Goal: Transaction & Acquisition: Purchase product/service

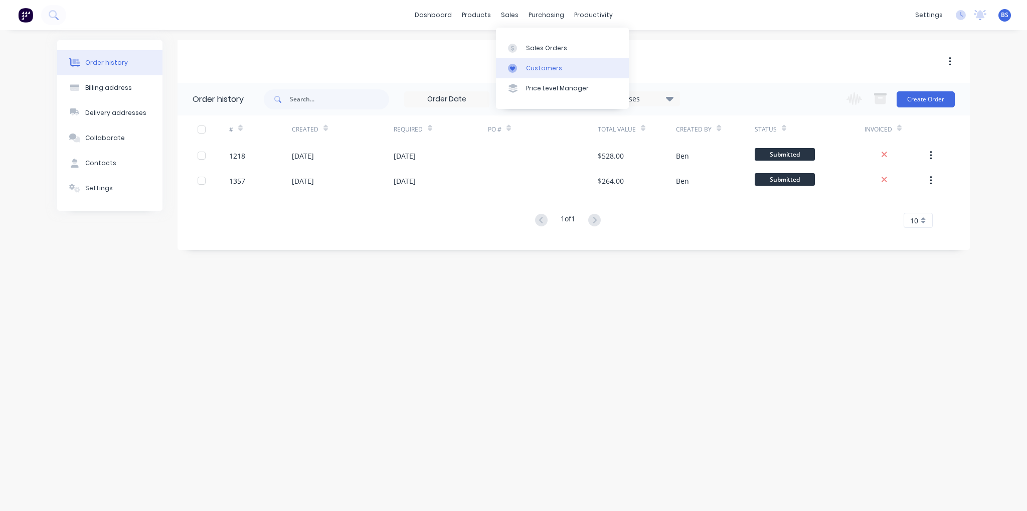
click at [516, 69] on icon at bounding box center [512, 68] width 9 height 9
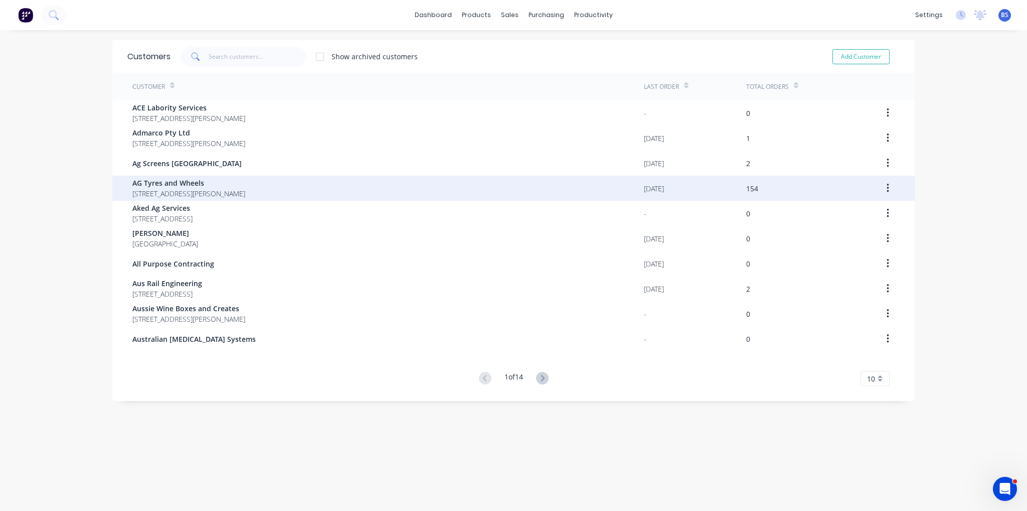
click at [213, 191] on span "17 Jewell Crt East Bendigo Victoria Australia 3550" at bounding box center [188, 193] width 113 height 11
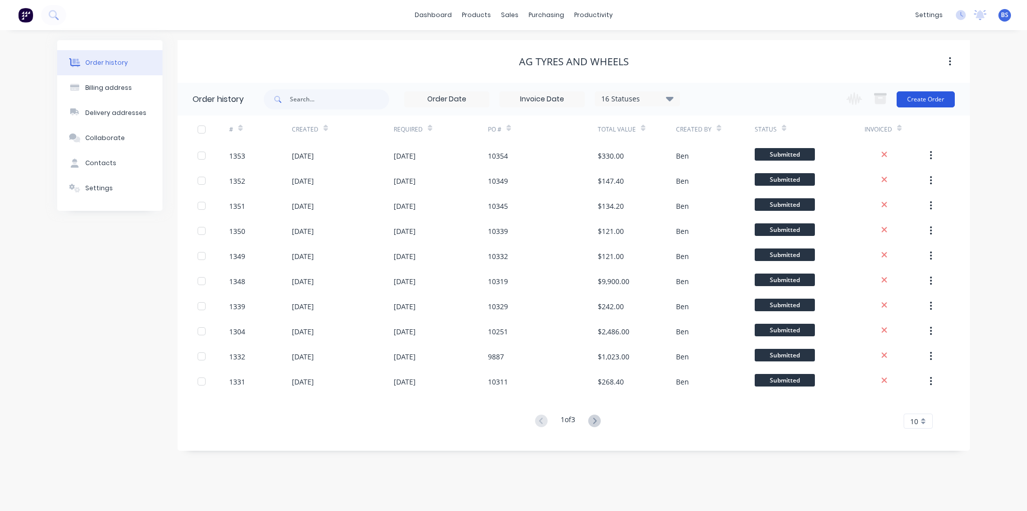
click at [943, 93] on button "Create Order" at bounding box center [926, 99] width 58 height 16
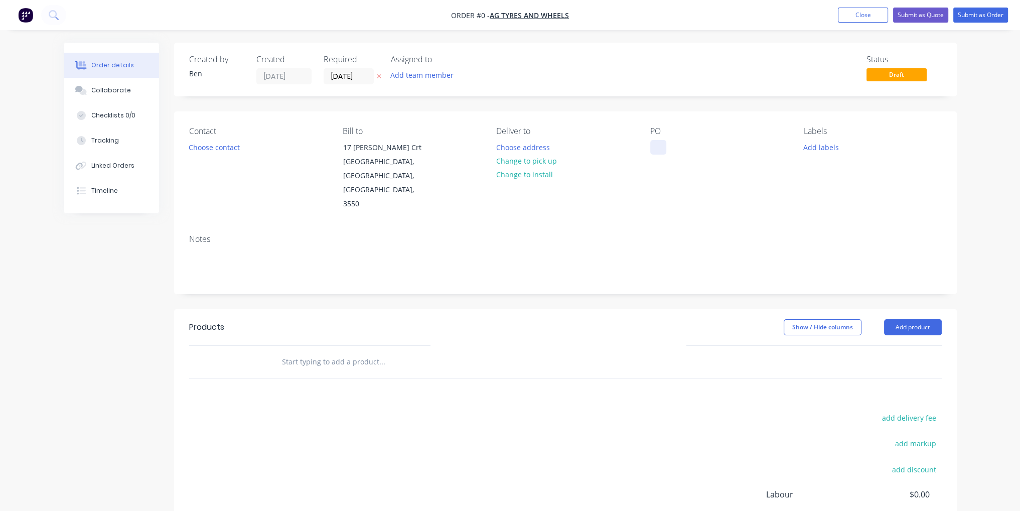
click at [660, 147] on div at bounding box center [658, 147] width 16 height 15
click at [854, 336] on div "Order details Collaborate Checklists 0/0 Tracking Linked Orders Timeline Order …" at bounding box center [510, 339] width 913 height 592
click at [903, 319] on button "Add product" at bounding box center [913, 327] width 58 height 16
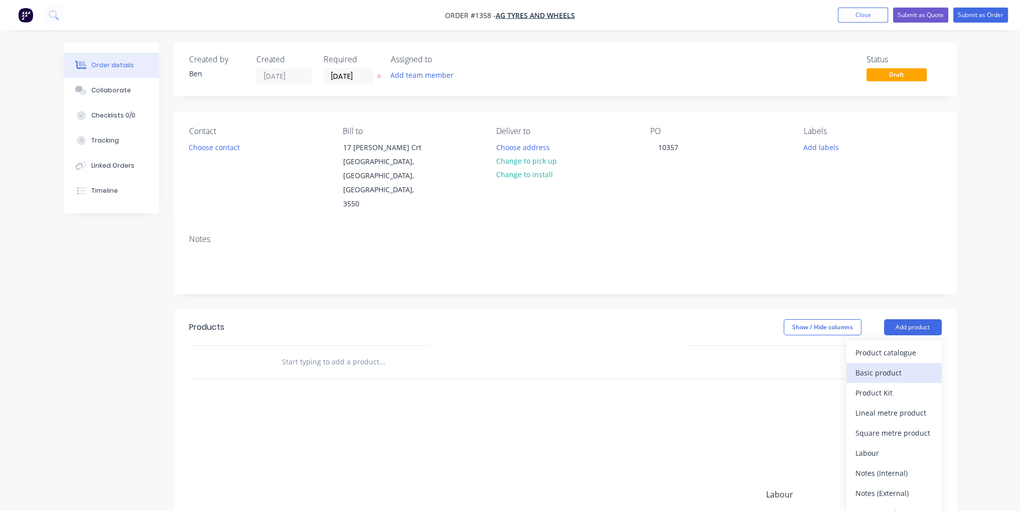
click at [904, 365] on div "Basic product" at bounding box center [893, 372] width 77 height 15
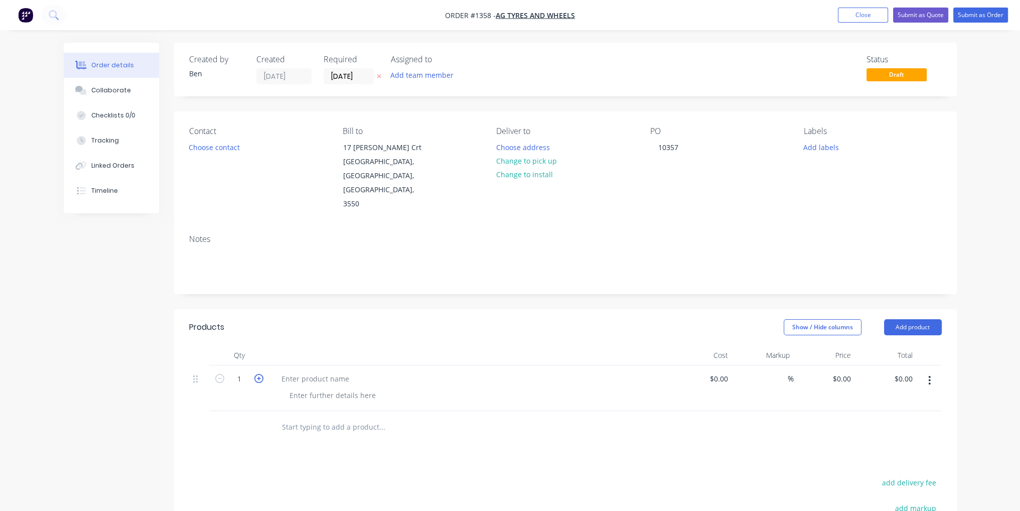
click at [257, 374] on icon "button" at bounding box center [258, 378] width 9 height 9
type input "4"
paste div
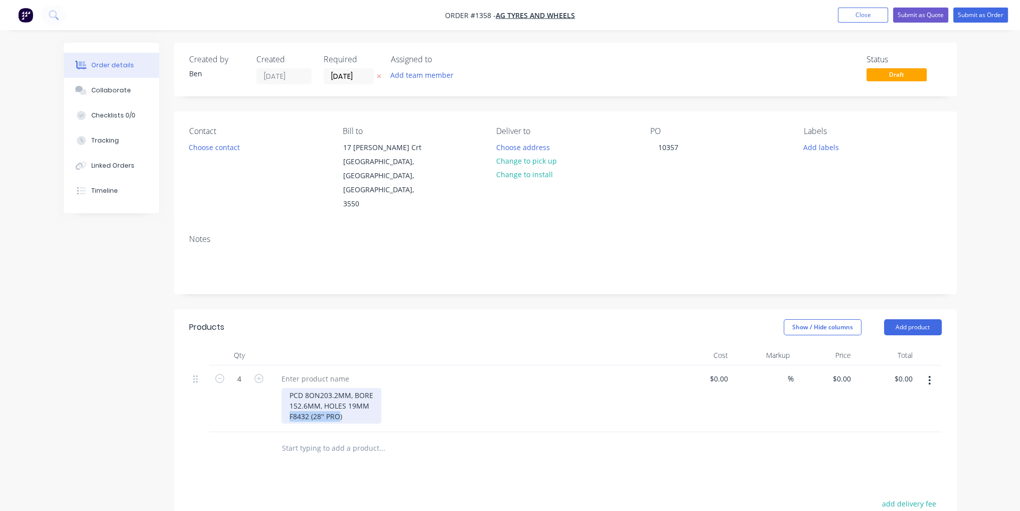
drag, startPoint x: 341, startPoint y: 389, endPoint x: 289, endPoint y: 389, distance: 51.2
click at [289, 389] on div "PCD 8ON203.2MM, BORE 152.6MM, HOLES 19MM F8432 (28'' PRO)" at bounding box center [331, 406] width 100 height 36
copy div "F8432 (28'' PRO"
click at [315, 371] on div at bounding box center [315, 378] width 84 height 15
paste div
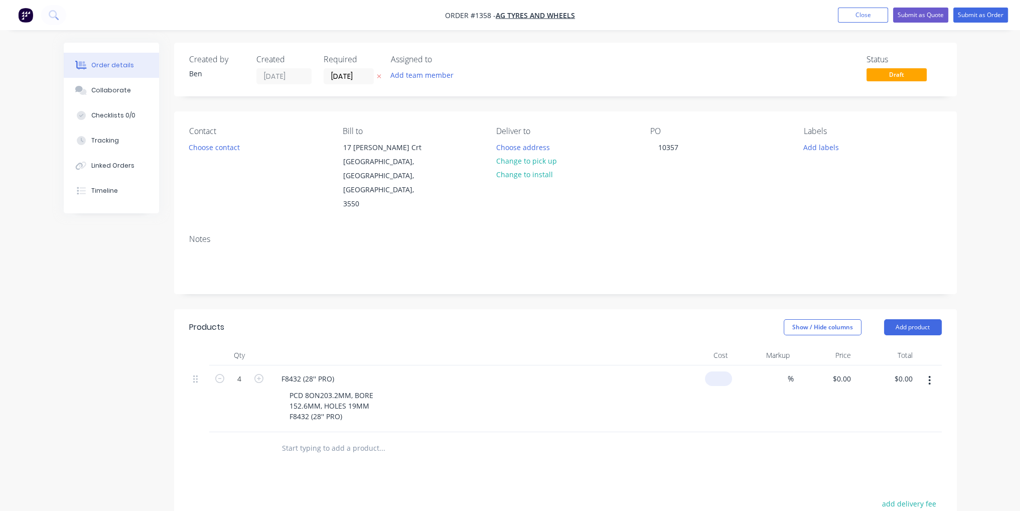
click at [717, 371] on div "$0.00" at bounding box center [718, 378] width 27 height 15
type input "$55.00"
type input "$220.00"
click at [752, 432] on div at bounding box center [565, 448] width 752 height 33
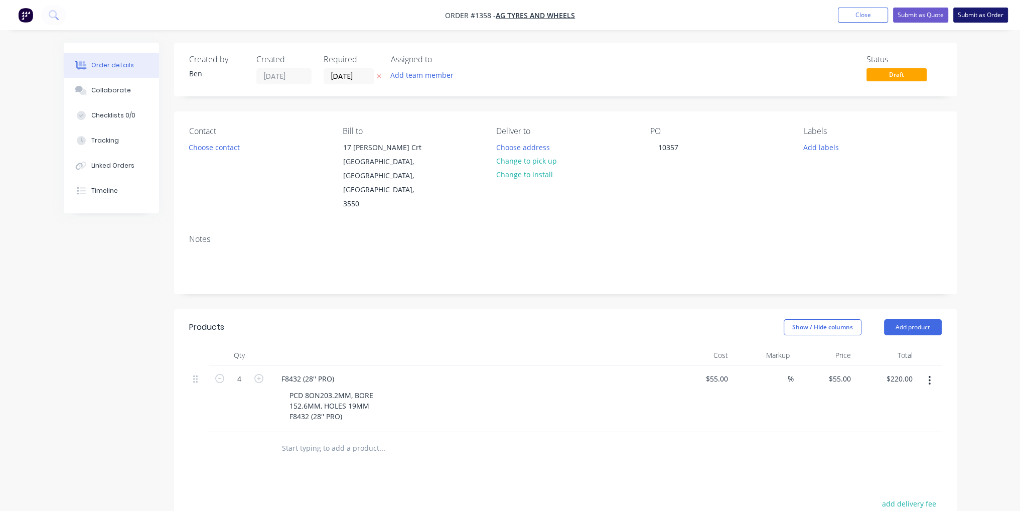
click at [973, 17] on button "Submit as Order" at bounding box center [980, 15] width 55 height 15
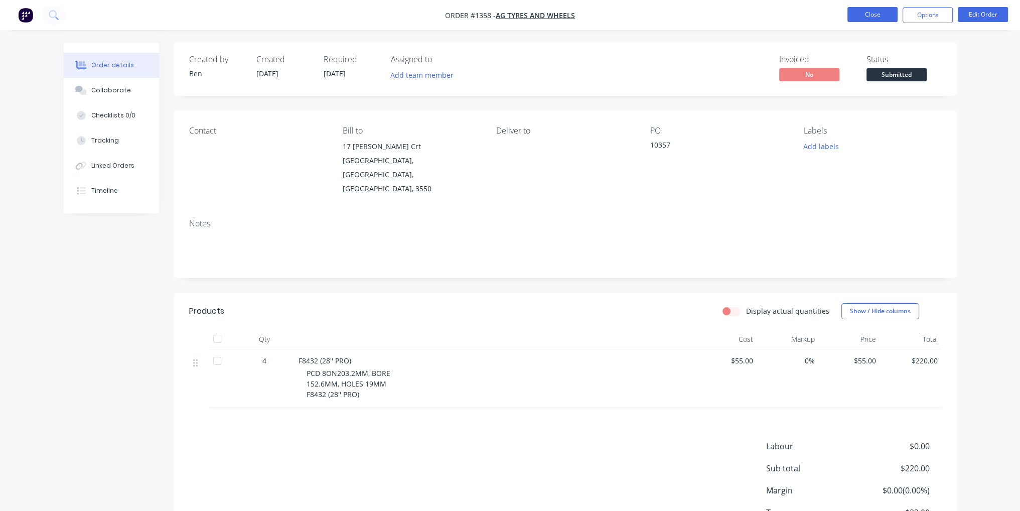
click at [872, 19] on button "Close" at bounding box center [872, 14] width 50 height 15
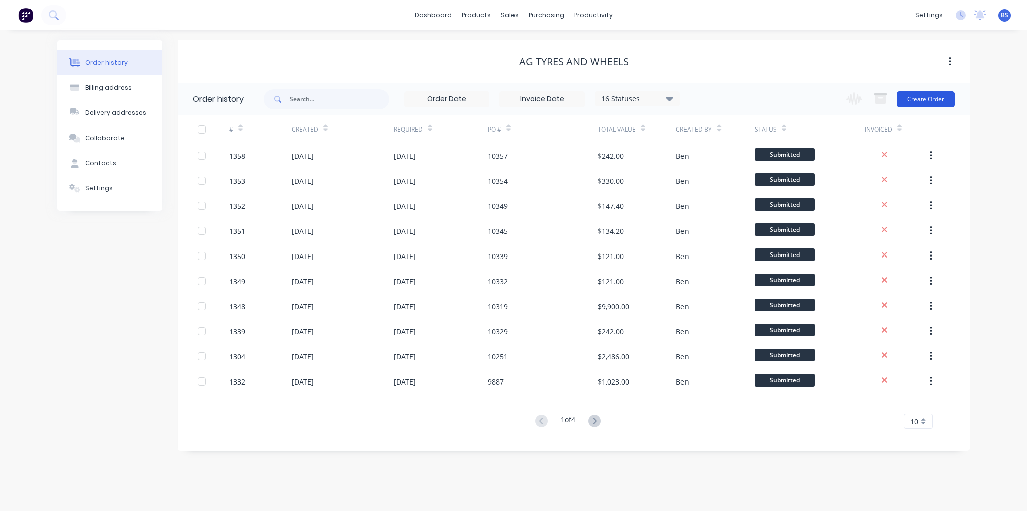
click at [923, 104] on button "Create Order" at bounding box center [926, 99] width 58 height 16
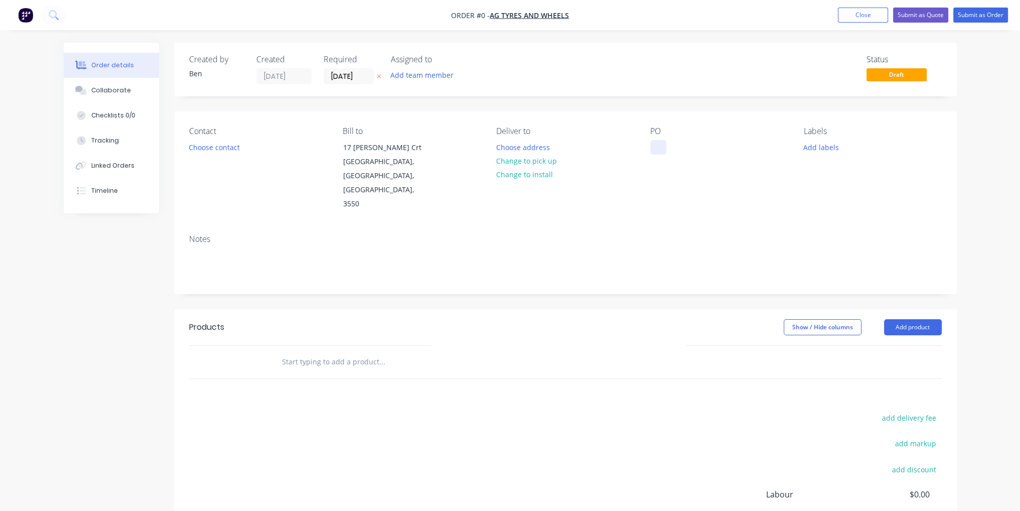
click at [664, 143] on div at bounding box center [658, 147] width 16 height 15
click at [900, 300] on div "Order details Collaborate Checklists 0/0 Tracking Linked Orders Timeline Order …" at bounding box center [510, 339] width 913 height 592
click at [901, 319] on button "Add product" at bounding box center [913, 327] width 58 height 16
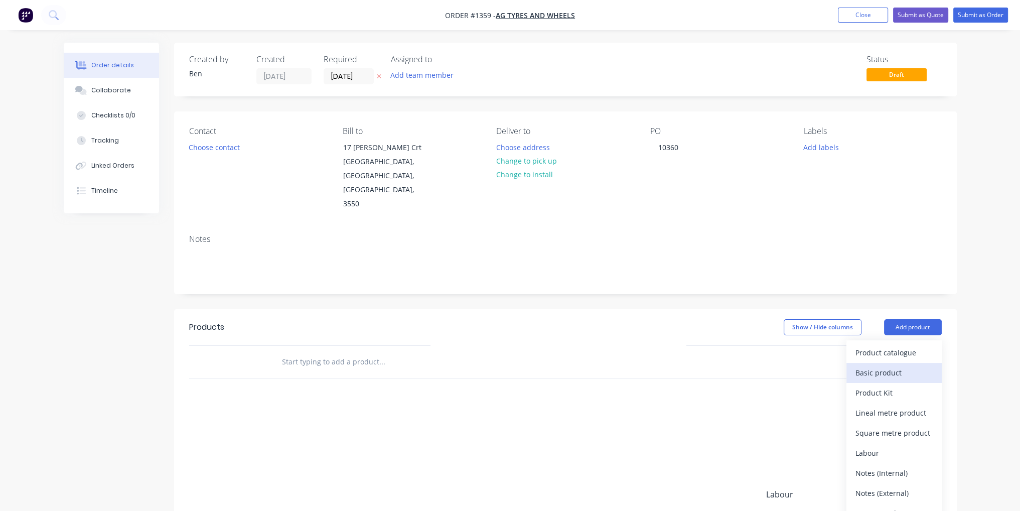
click at [907, 365] on div "Basic product" at bounding box center [893, 372] width 77 height 15
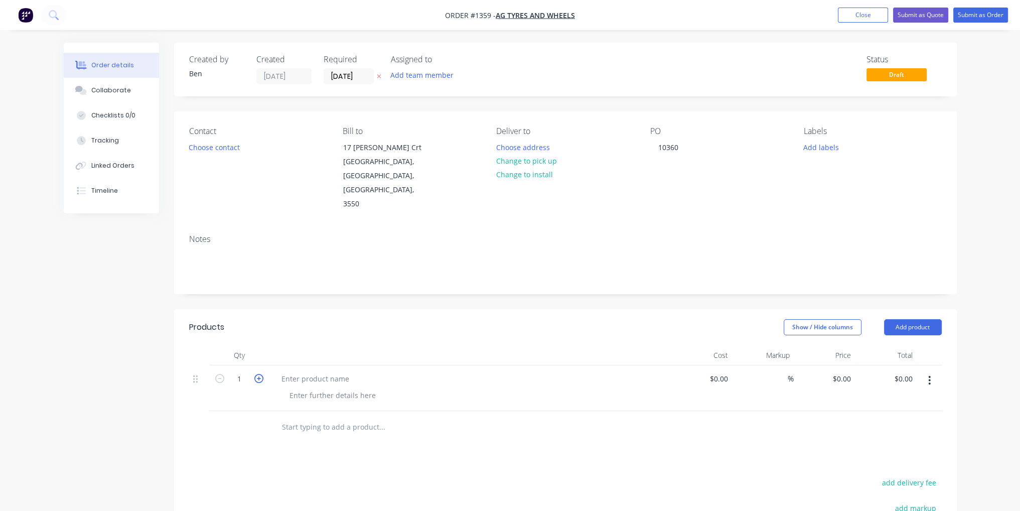
click at [261, 374] on icon "button" at bounding box center [258, 378] width 9 height 9
click at [213, 372] on button "button" at bounding box center [219, 377] width 13 height 11
type input "2"
click at [914, 319] on button "Add product" at bounding box center [913, 327] width 58 height 16
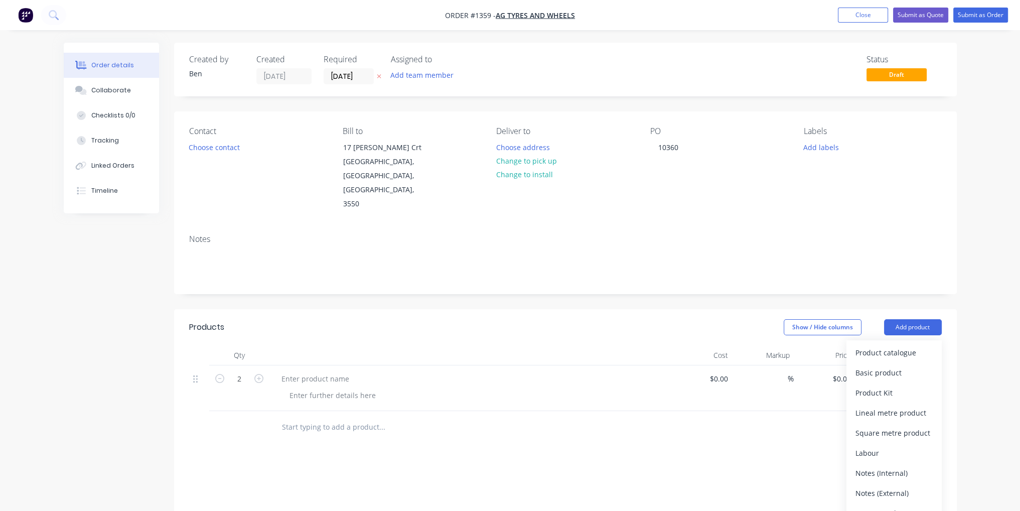
click at [911, 363] on button "Basic product" at bounding box center [893, 373] width 95 height 20
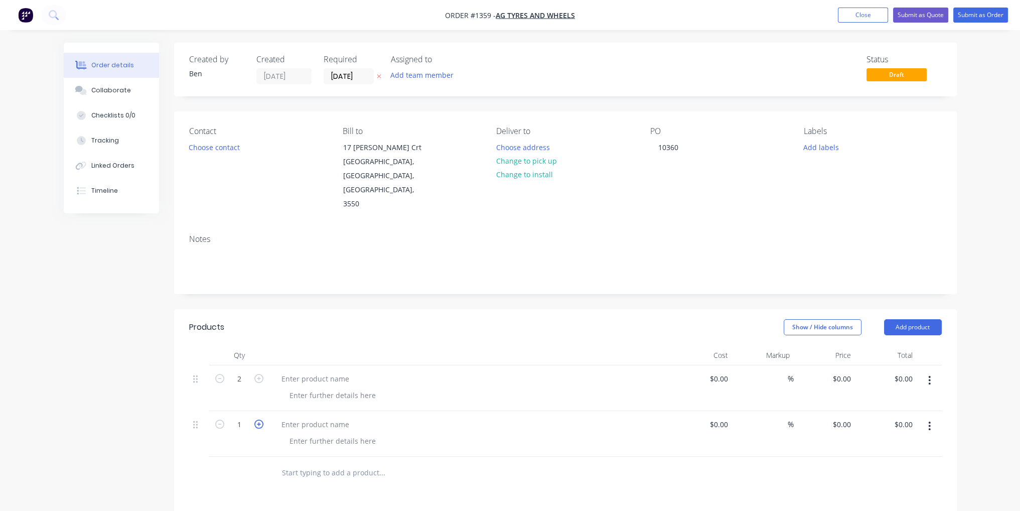
click at [262, 419] on icon "button" at bounding box center [258, 423] width 9 height 9
type input "2"
paste div
click at [418, 454] on div "PCD 8ON275MM, BORE 221.6MM, HOLES 21MM F8433 (28")" at bounding box center [473, 472] width 385 height 36
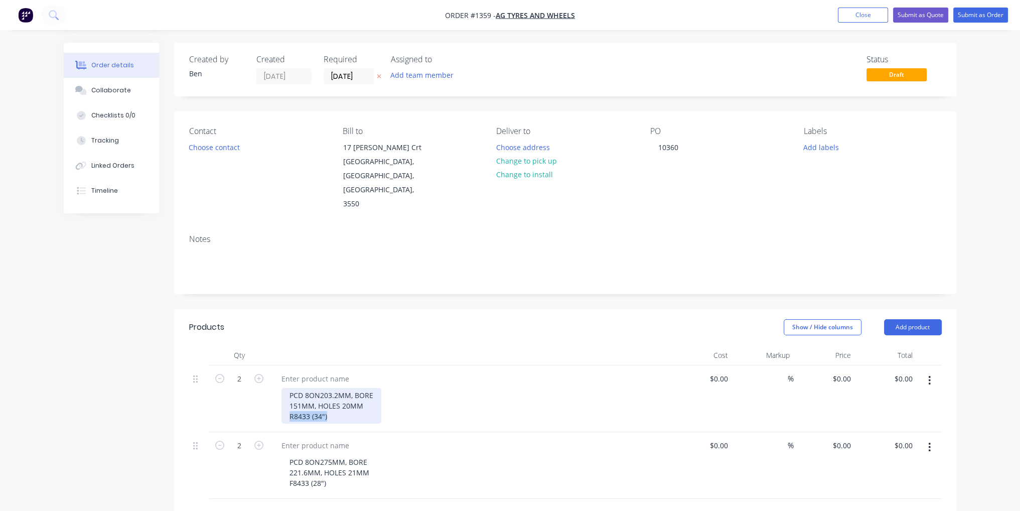
drag, startPoint x: 326, startPoint y: 386, endPoint x: 297, endPoint y: 387, distance: 29.1
click at [290, 388] on div "PCD 8ON203.2MM, BORE 151MM, HOLES 20MM R8433 (34")" at bounding box center [331, 406] width 100 height 36
copy div "R8433 (34")"
click at [327, 371] on div at bounding box center [315, 378] width 84 height 15
paste div
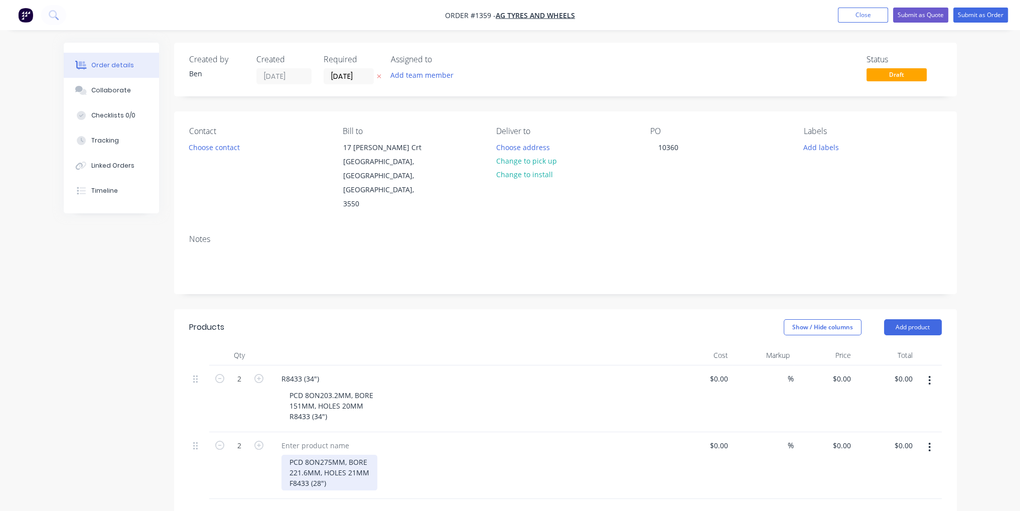
drag, startPoint x: 322, startPoint y: 454, endPoint x: 336, endPoint y: 454, distance: 14.0
click at [323, 454] on div "PCD 8ON275MM, BORE 221.6MM, HOLES 21MM F8433 (28")" at bounding box center [329, 472] width 96 height 36
click at [323, 455] on div "PCD 8ON275MM, BORE 221.6MM, HOLES 21MM F8433 (28")" at bounding box center [329, 472] width 96 height 36
drag, startPoint x: 325, startPoint y: 456, endPoint x: 289, endPoint y: 455, distance: 36.1
click at [289, 455] on div "PCD 8ON275MM, BORE 221.6MM, HOLES 21MM F8433 (28")" at bounding box center [329, 472] width 96 height 36
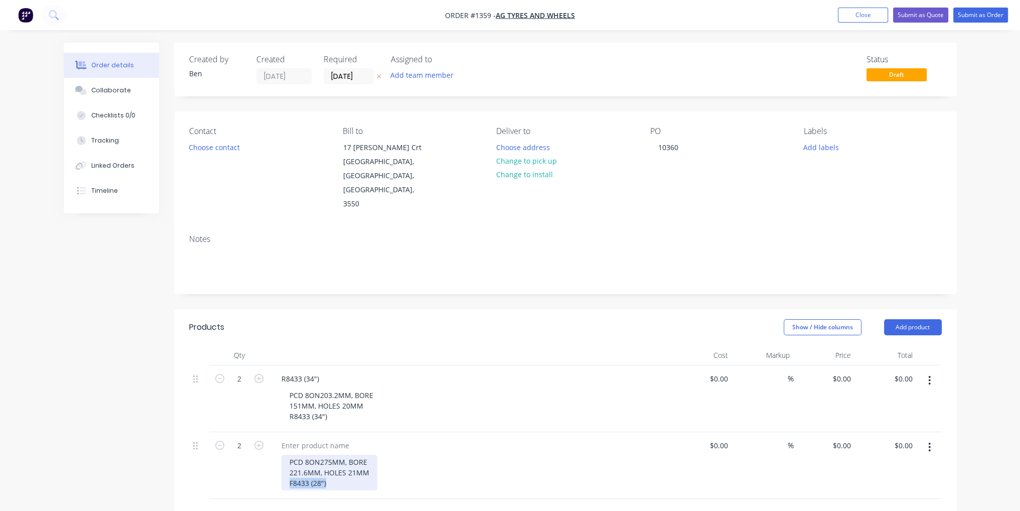
copy div "F8433 (28")"
click at [320, 438] on div at bounding box center [315, 445] width 84 height 15
paste div
click at [728, 371] on input at bounding box center [720, 378] width 23 height 15
type input "$55.00"
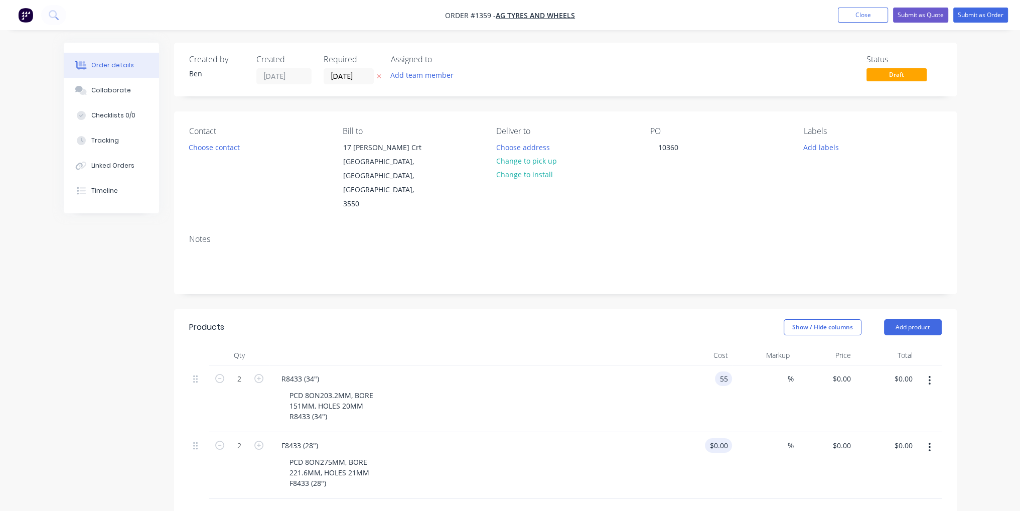
type input "$55.00"
type input "$110.00"
click at [720, 438] on input at bounding box center [720, 445] width 23 height 15
type input "$55.00"
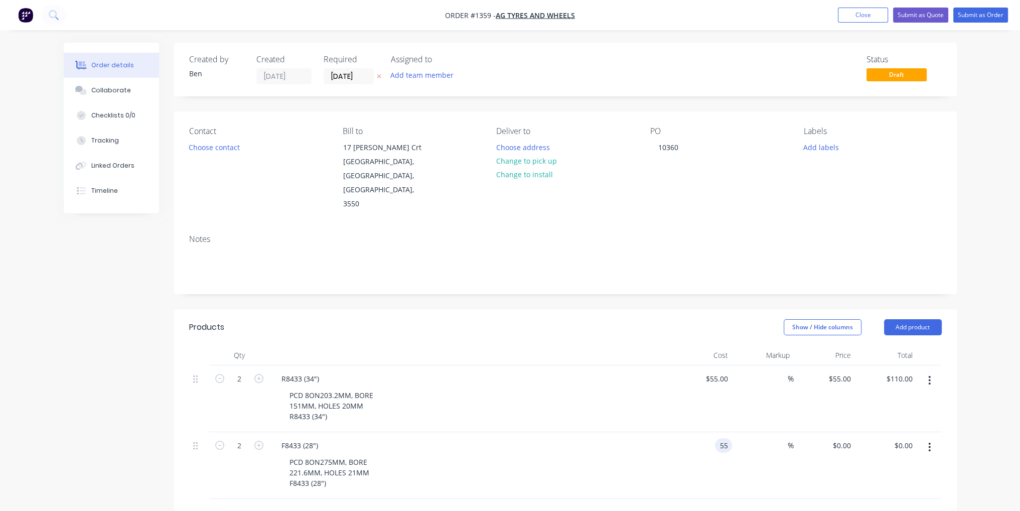
type input "$110.00"
click at [718, 452] on div "$55.00 55" at bounding box center [702, 465] width 62 height 67
click at [999, 13] on button "Submit as Order" at bounding box center [980, 15] width 55 height 15
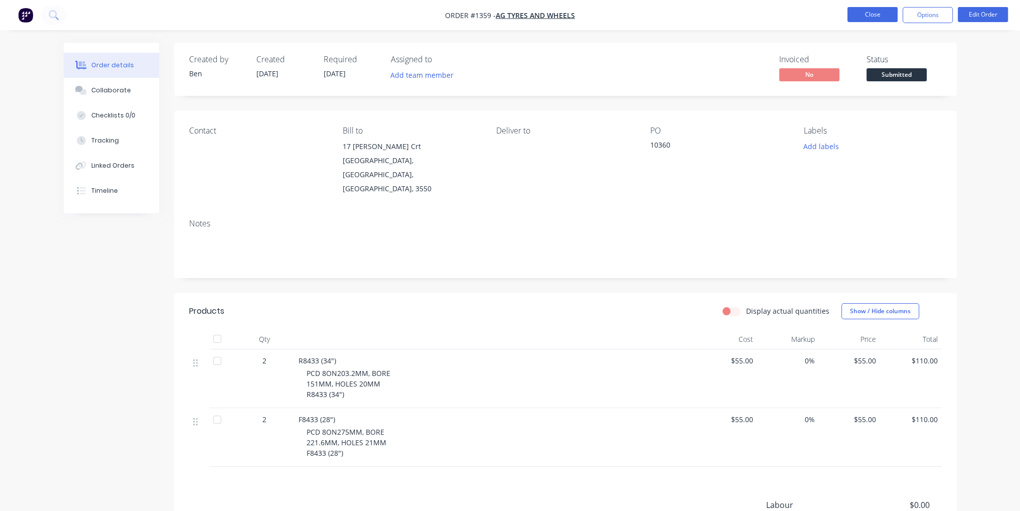
click at [875, 20] on button "Close" at bounding box center [872, 14] width 50 height 15
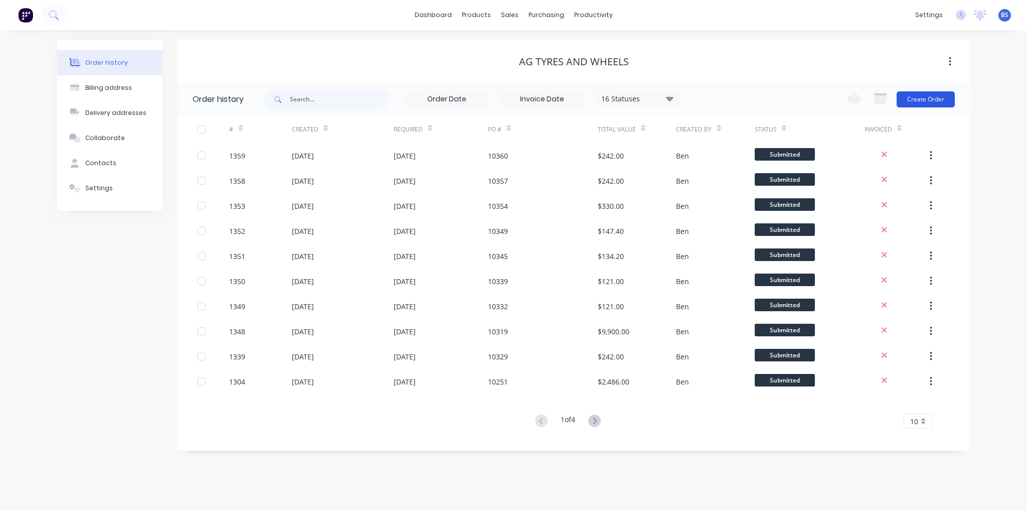
click at [935, 101] on button "Create Order" at bounding box center [926, 99] width 58 height 16
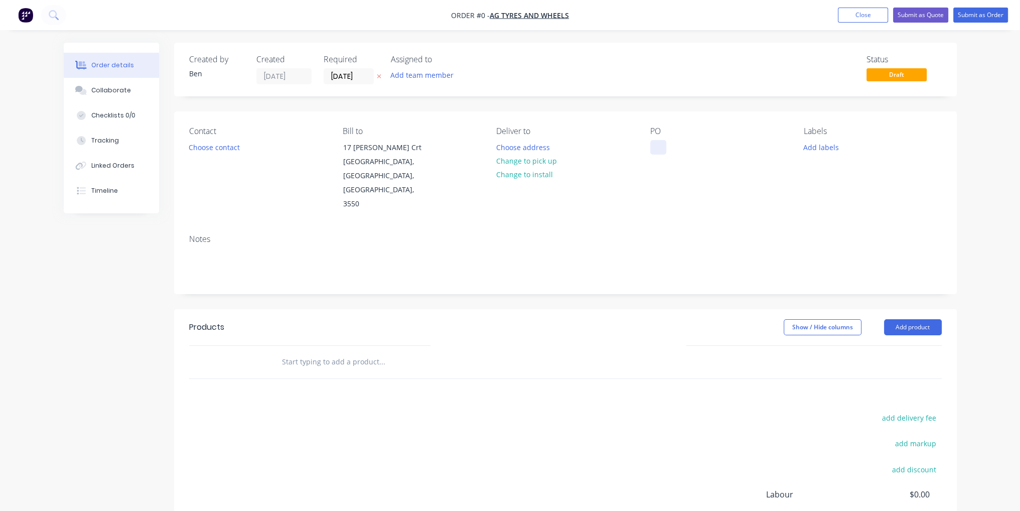
click at [653, 147] on div at bounding box center [658, 147] width 16 height 15
click at [667, 204] on div "Order details Collaborate Checklists 0/0 Tracking Linked Orders Timeline Order …" at bounding box center [510, 339] width 913 height 592
click at [915, 319] on button "Add product" at bounding box center [913, 327] width 58 height 16
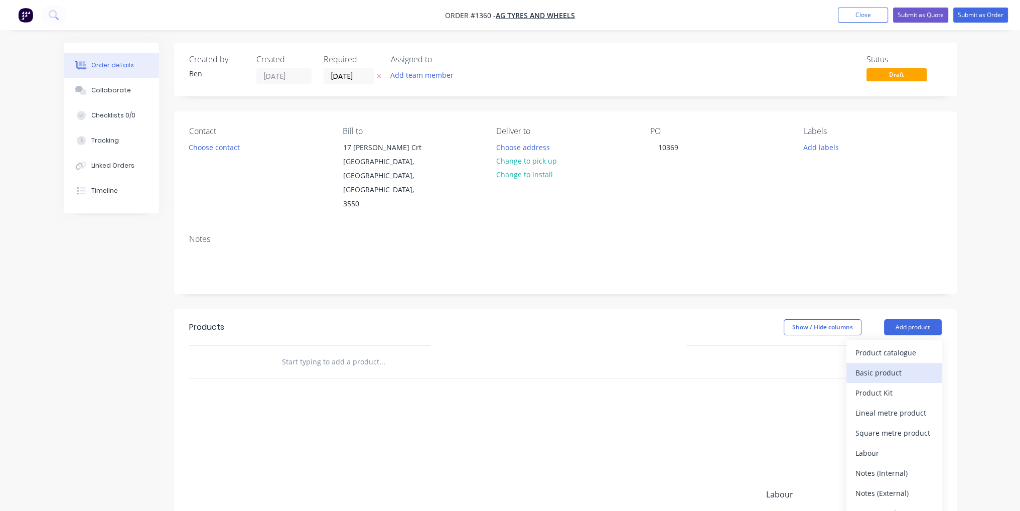
click at [911, 365] on div "Basic product" at bounding box center [893, 372] width 77 height 15
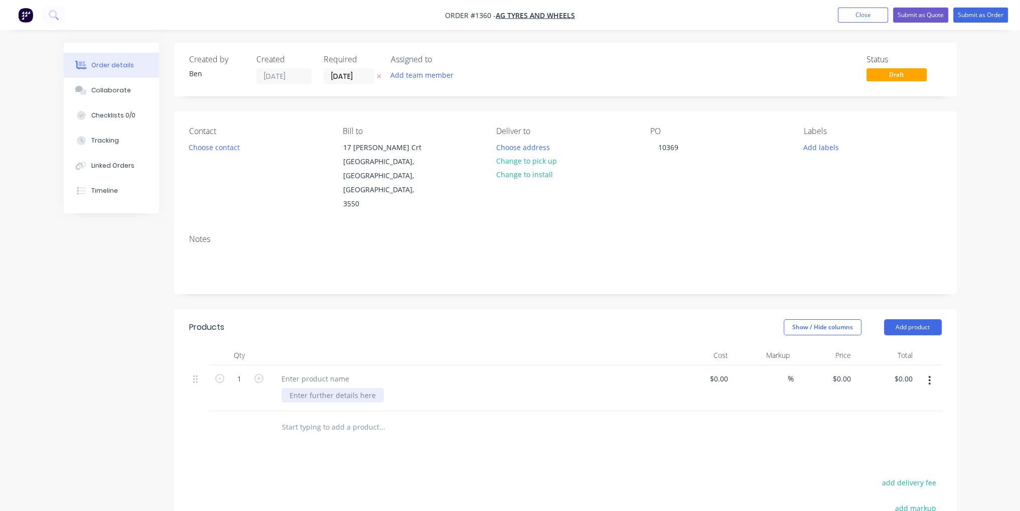
paste div
click at [328, 371] on div at bounding box center [315, 378] width 84 height 15
click at [652, 388] on div "10MM BOLT SPACERS, OD 32, ID 17, 10 LONG, SPAINLESS STEEL." at bounding box center [473, 400] width 385 height 25
click at [725, 371] on input at bounding box center [720, 378] width 23 height 15
type input "$16.00"
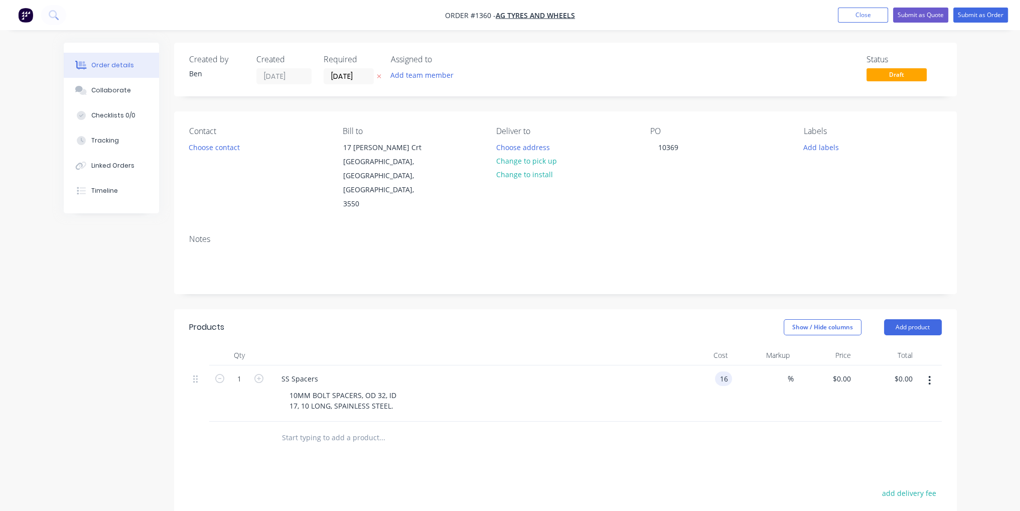
type input "$16.00"
click at [781, 445] on div "Products Show / Hide columns Add product Qty Cost Markup Price Total 1 SS Space…" at bounding box center [565, 502] width 782 height 386
type input "20"
type input "$320.00"
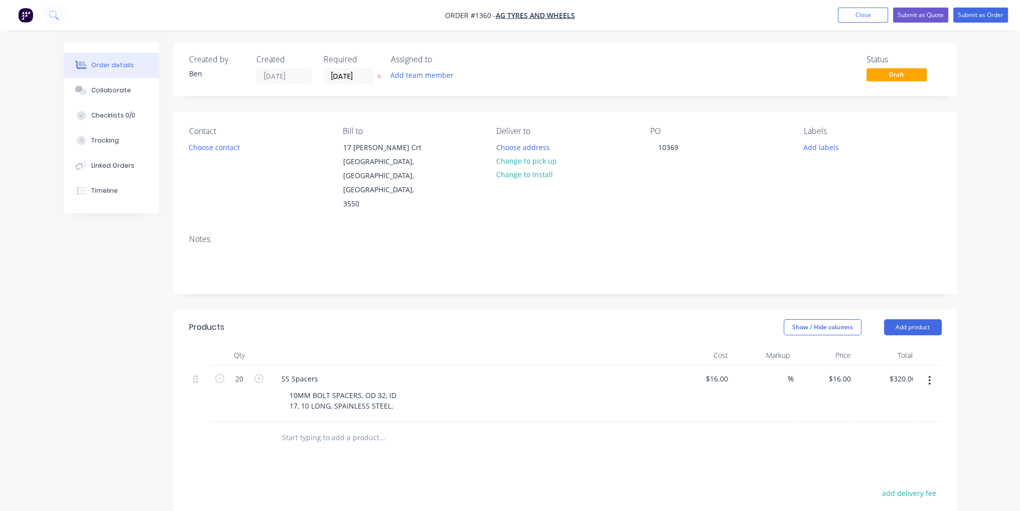
click at [495, 423] on div at bounding box center [449, 437] width 361 height 33
click at [981, 16] on button "Submit as Order" at bounding box center [980, 15] width 55 height 15
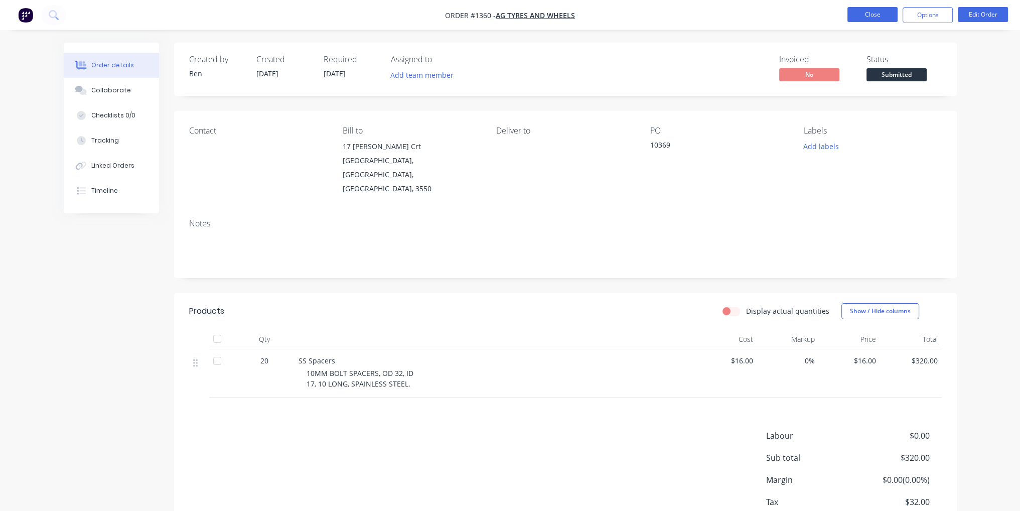
click at [870, 16] on button "Close" at bounding box center [872, 14] width 50 height 15
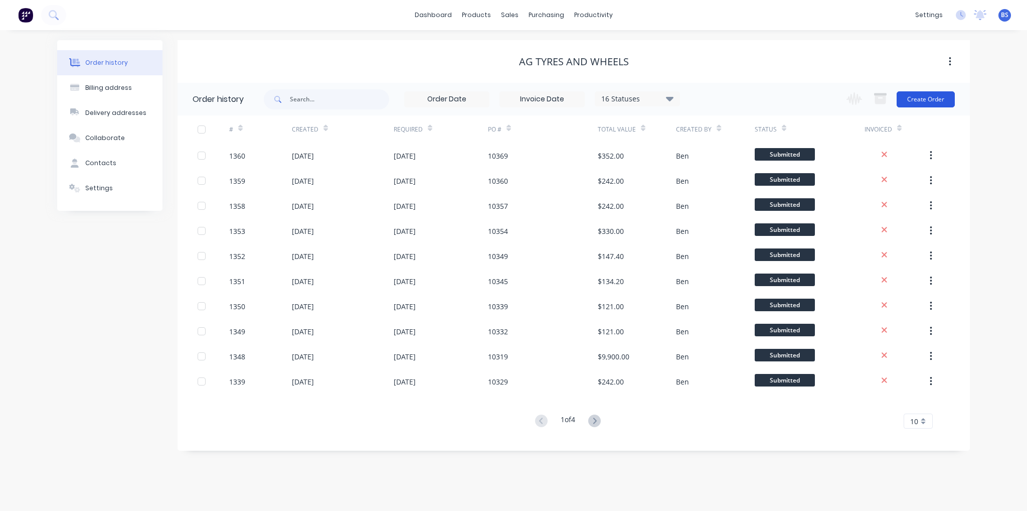
click at [925, 100] on button "Create Order" at bounding box center [926, 99] width 58 height 16
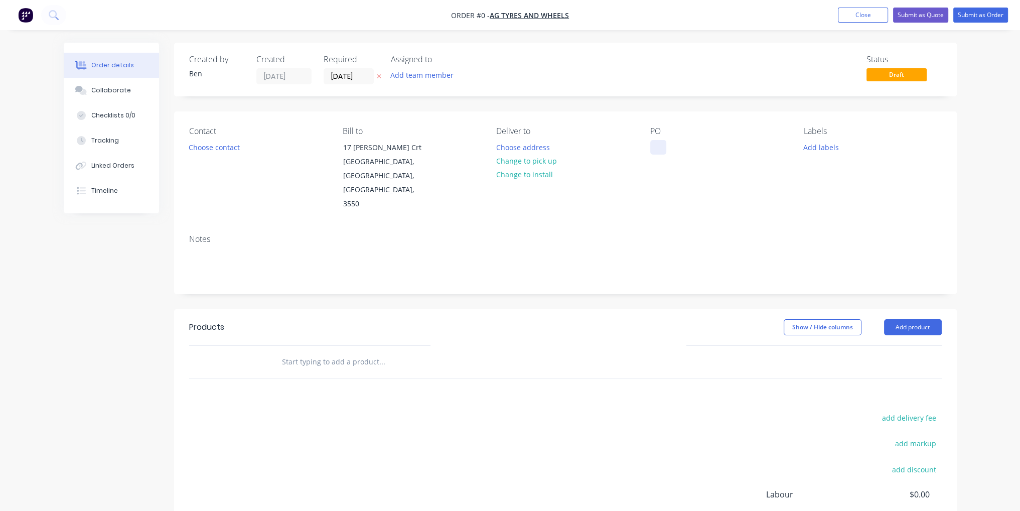
click at [661, 142] on div at bounding box center [658, 147] width 16 height 15
click at [734, 295] on div "Order details Collaborate Checklists 0/0 Tracking Linked Orders Timeline Order …" at bounding box center [510, 339] width 913 height 592
click at [906, 319] on button "Add product" at bounding box center [913, 327] width 58 height 16
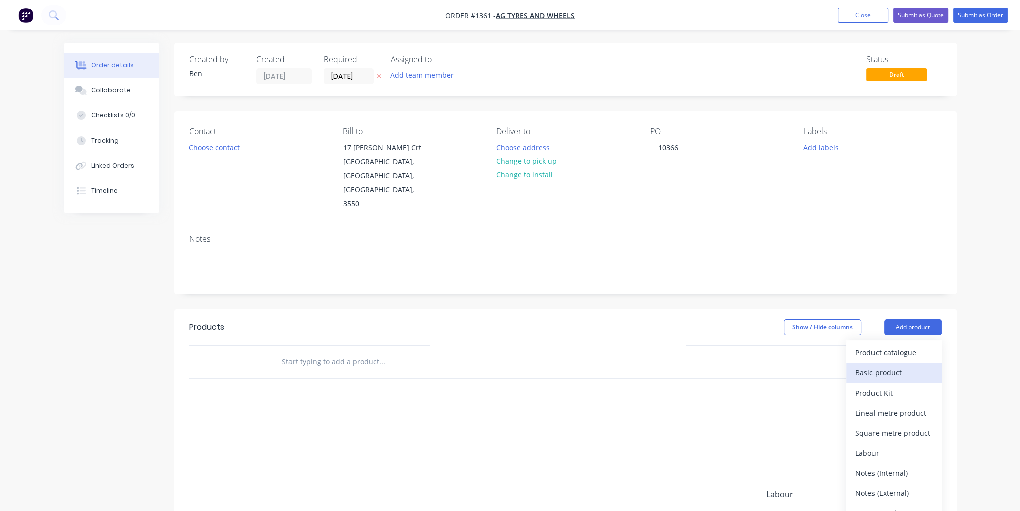
click at [908, 365] on div "Basic product" at bounding box center [893, 372] width 77 height 15
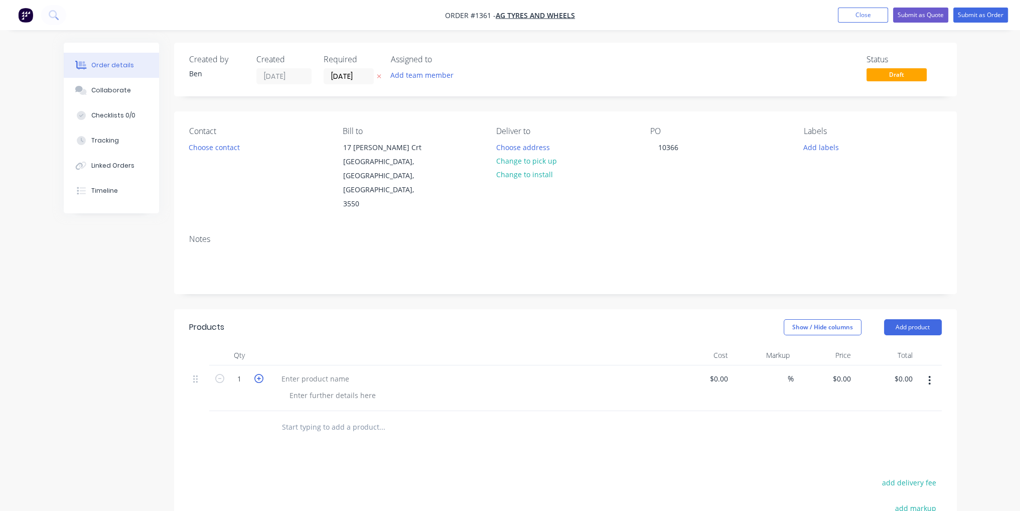
click at [259, 374] on icon "button" at bounding box center [258, 378] width 9 height 9
type input "2"
paste div
click at [716, 371] on div "$0.00" at bounding box center [718, 378] width 27 height 15
type input "$55.00"
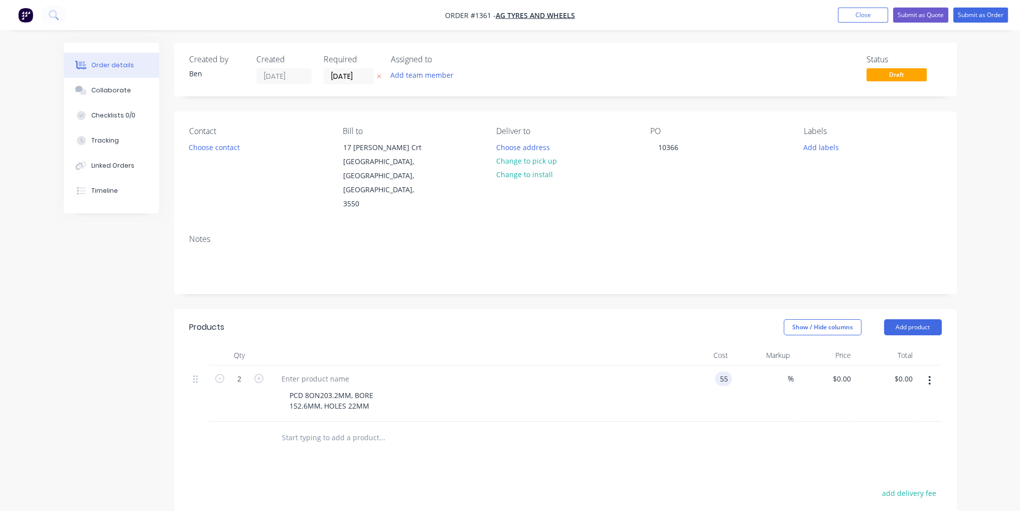
type input "$55.00"
type input "$110.00"
click at [701, 421] on div at bounding box center [565, 437] width 752 height 33
click at [983, 19] on button "Submit as Order" at bounding box center [980, 15] width 55 height 15
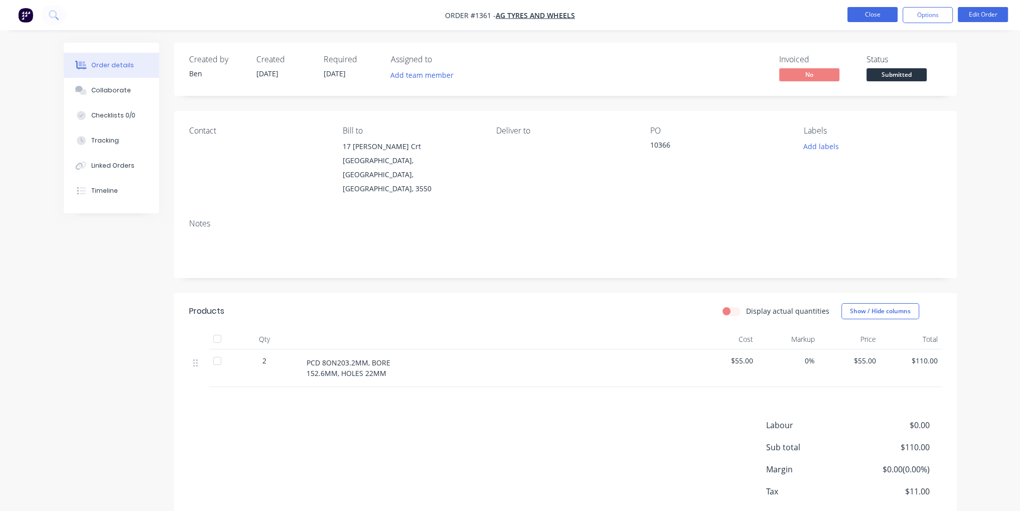
click at [877, 16] on button "Close" at bounding box center [872, 14] width 50 height 15
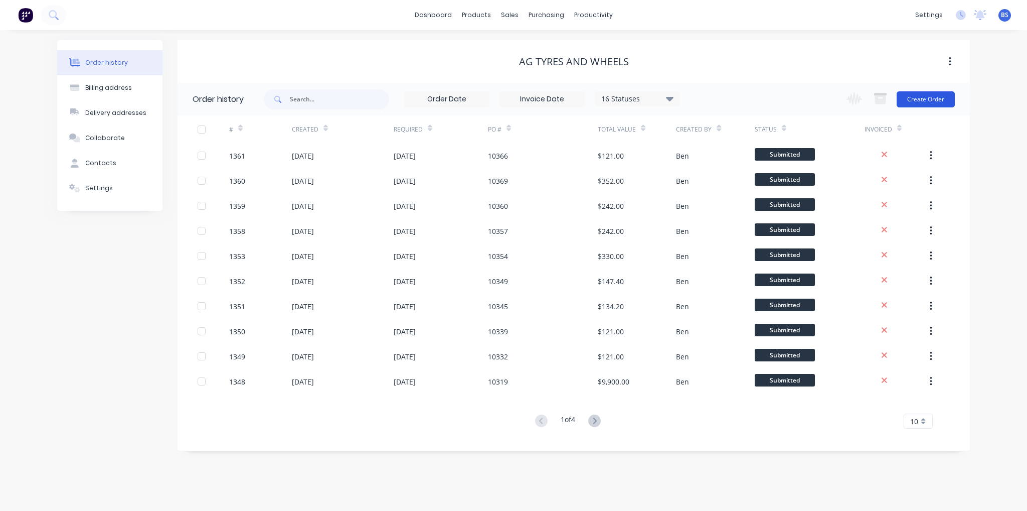
click at [941, 98] on button "Create Order" at bounding box center [926, 99] width 58 height 16
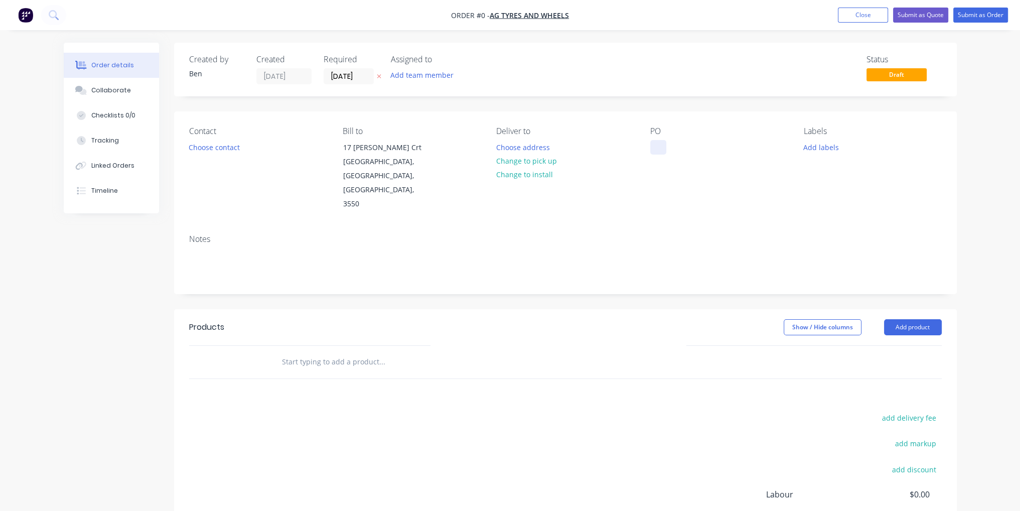
click at [658, 150] on div at bounding box center [658, 147] width 16 height 15
click at [648, 432] on div "Order details Collaborate Checklists 0/0 Tracking Linked Orders Timeline Order …" at bounding box center [510, 339] width 913 height 592
click at [897, 319] on button "Add product" at bounding box center [913, 327] width 58 height 16
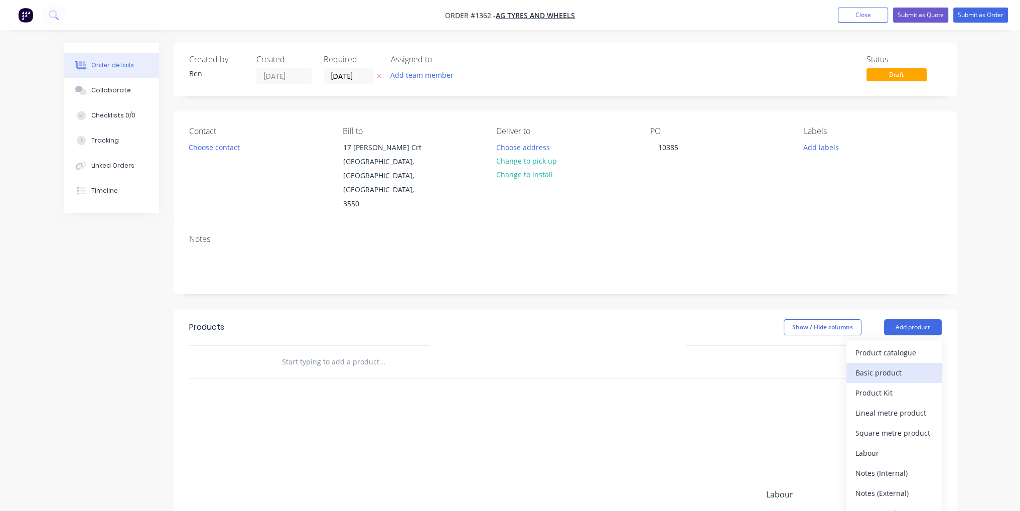
click at [907, 365] on div "Basic product" at bounding box center [893, 372] width 77 height 15
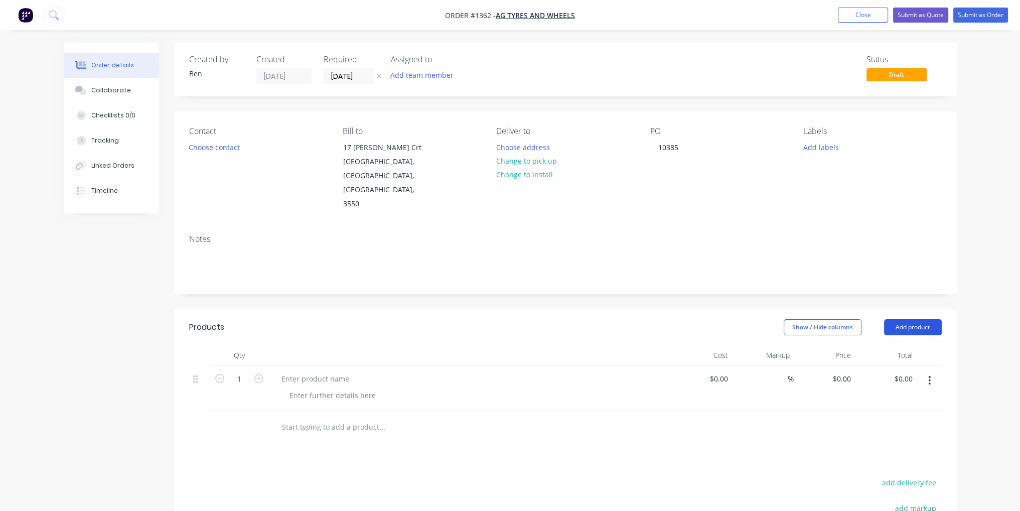
click at [911, 319] on button "Add product" at bounding box center [913, 327] width 58 height 16
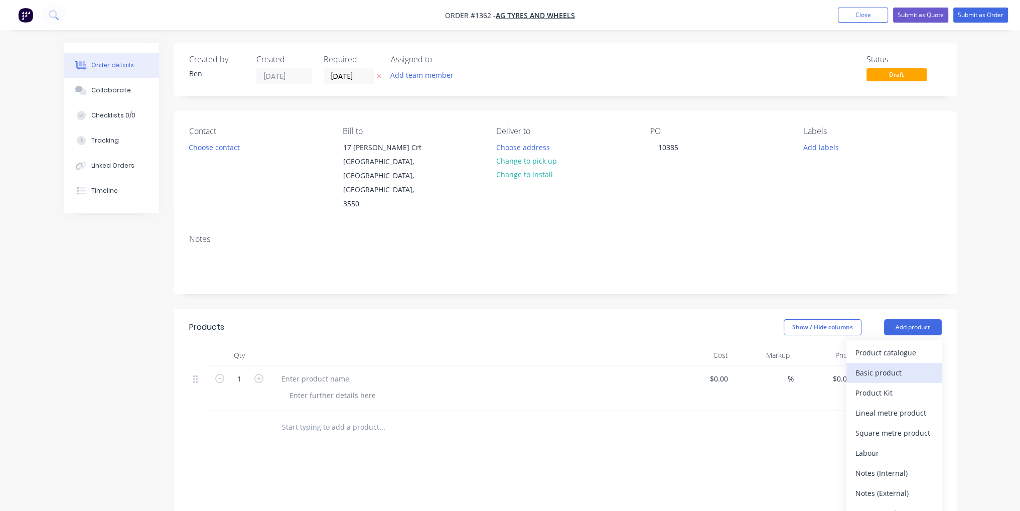
click at [917, 365] on div "Basic product" at bounding box center [893, 372] width 77 height 15
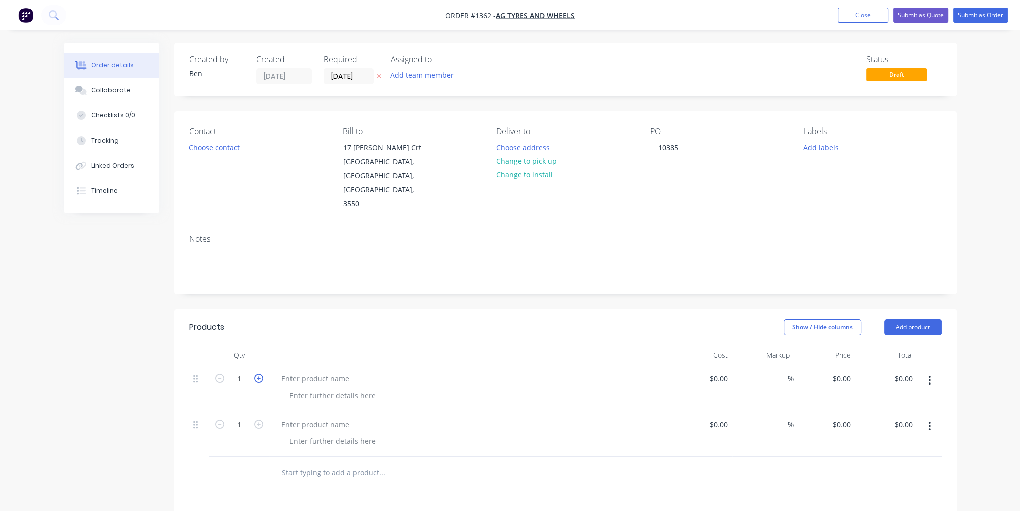
click at [260, 374] on icon "button" at bounding box center [258, 378] width 9 height 9
type input "2"
click at [261, 419] on icon "button" at bounding box center [258, 423] width 9 height 9
type input "2"
click at [721, 371] on input at bounding box center [726, 378] width 12 height 15
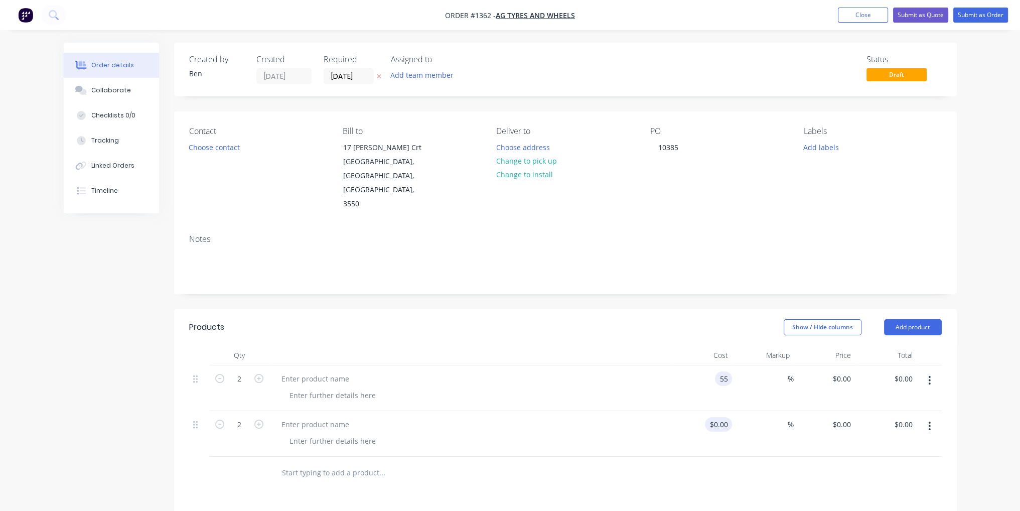
type input "$55.00"
type input "$110.00"
click at [722, 417] on input at bounding box center [720, 424] width 23 height 15
type input "$55.00"
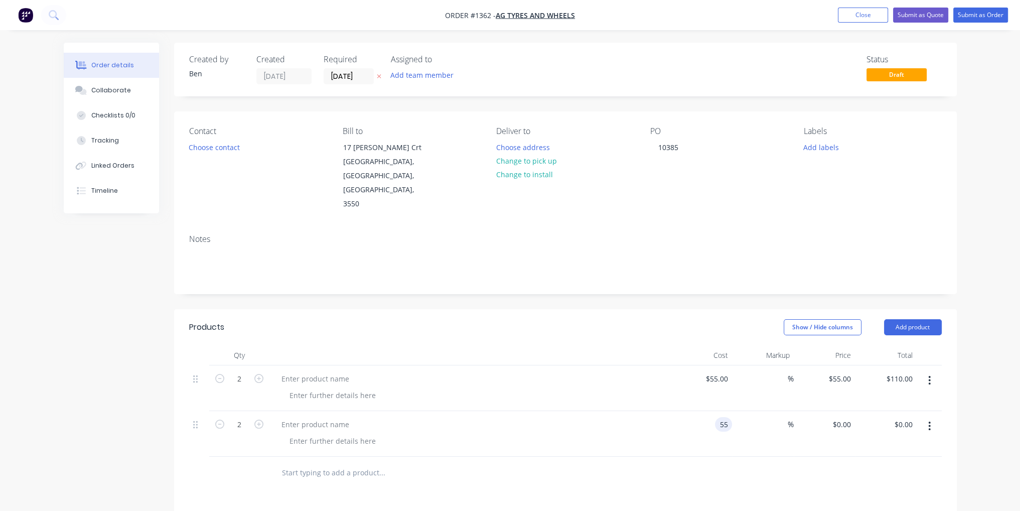
type input "$55.00"
type input "$110.00"
click at [602, 433] on div at bounding box center [473, 440] width 385 height 15
paste div
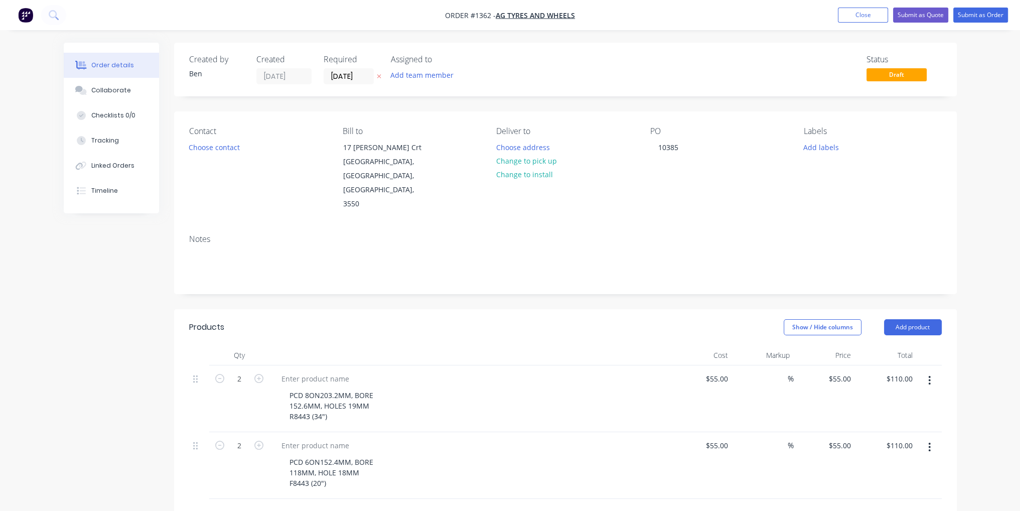
click at [459, 454] on div "PCD 6ON152.4MM, BORE 118MM, HOLE 18MM F8443 (20")" at bounding box center [473, 472] width 385 height 36
drag, startPoint x: 329, startPoint y: 386, endPoint x: 289, endPoint y: 385, distance: 40.1
click at [289, 388] on div "PCD 8ON203.2MM, BORE 152.6MM, HOLES 19MM R8443 (34")" at bounding box center [331, 406] width 100 height 36
copy div "R8443 (34")"
click at [309, 371] on div at bounding box center [315, 378] width 84 height 15
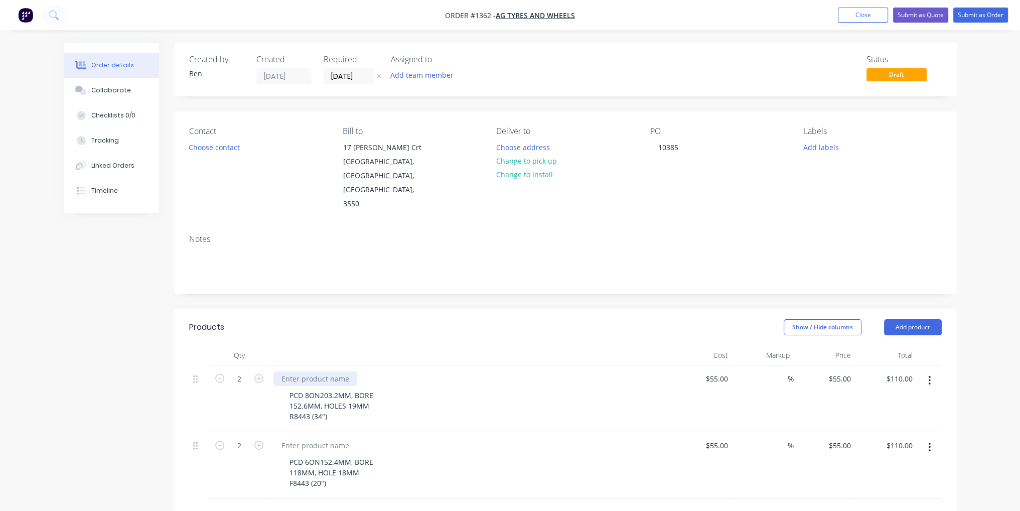
paste div
click at [320, 465] on div "PCD 6ON152.4MM, BORE 118MM, HOLE 18MM F8443 (20")" at bounding box center [469, 465] width 401 height 67
drag, startPoint x: 326, startPoint y: 454, endPoint x: 289, endPoint y: 454, distance: 36.6
click at [289, 454] on div "PCD 6ON152.4MM, BORE 118MM, HOLE 18MM F8443 (20")" at bounding box center [331, 472] width 100 height 36
copy div "F8443 (20")"
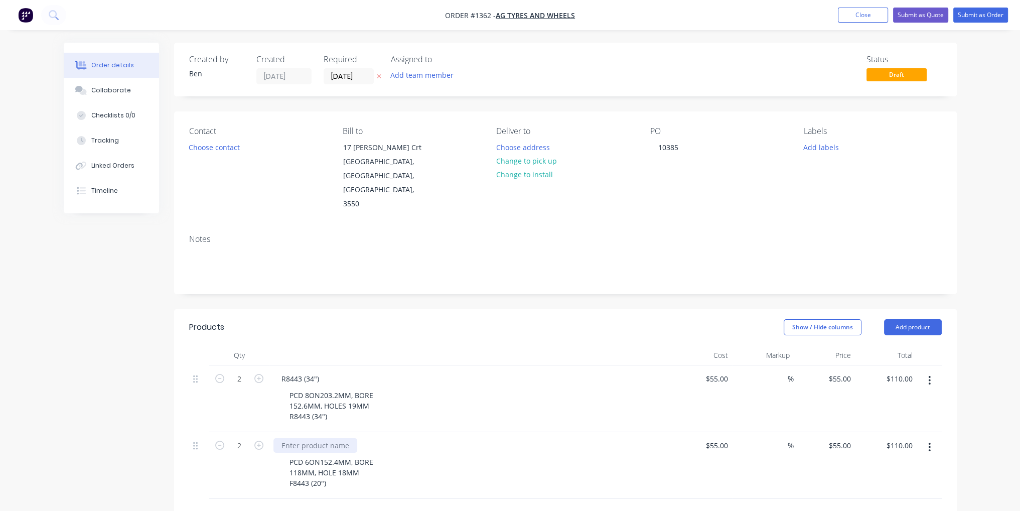
click at [298, 438] on div at bounding box center [315, 445] width 84 height 15
paste div
click at [579, 432] on div "F8443 (20") PCD 6ON152.4MM, BORE 118MM, HOLE 18MM F8443 (20")" at bounding box center [469, 465] width 401 height 67
click at [970, 14] on button "Submit as Order" at bounding box center [980, 15] width 55 height 15
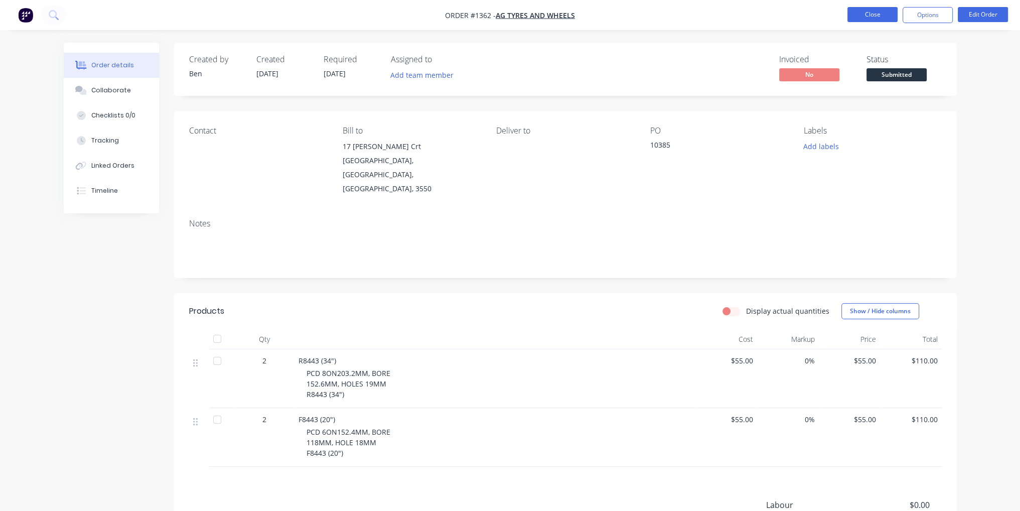
click at [873, 13] on button "Close" at bounding box center [872, 14] width 50 height 15
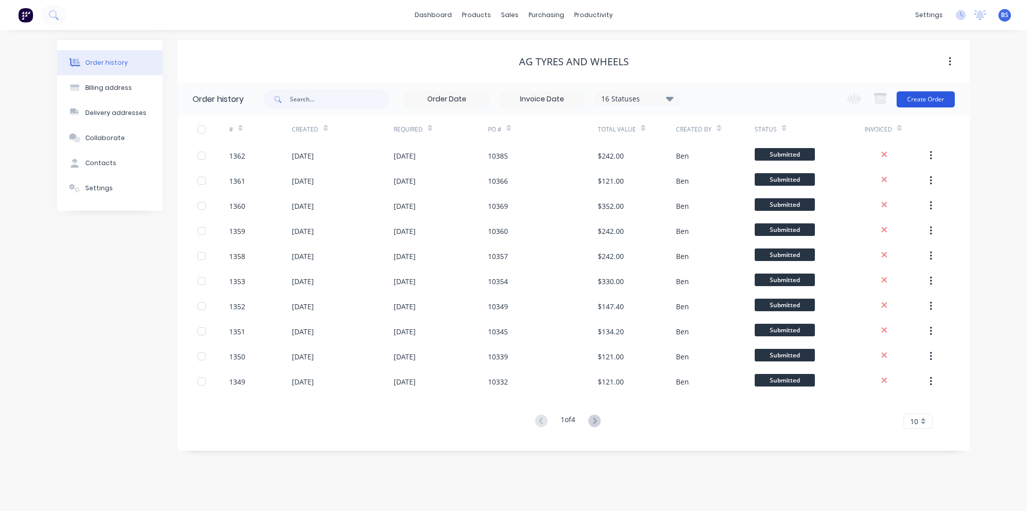
click at [947, 93] on button "Create Order" at bounding box center [926, 99] width 58 height 16
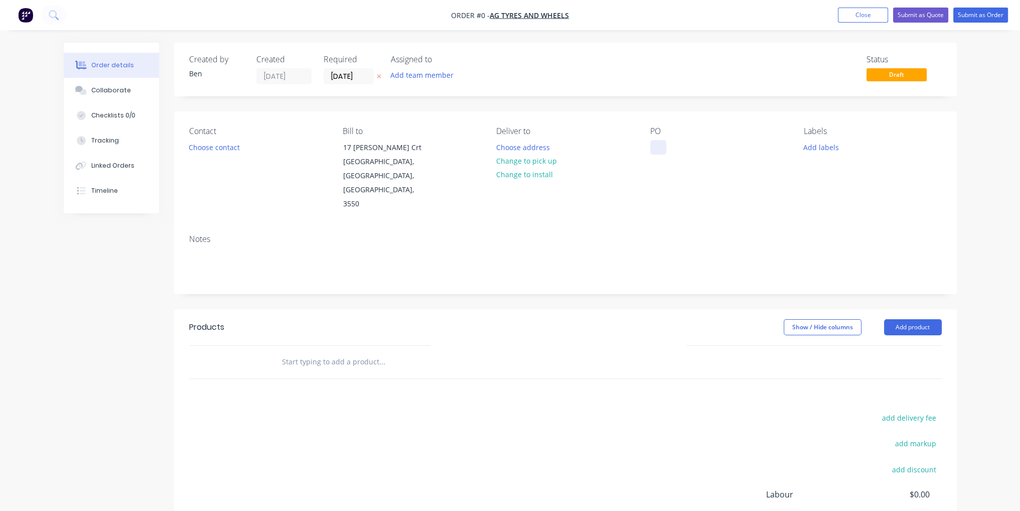
click at [653, 147] on div at bounding box center [658, 147] width 16 height 15
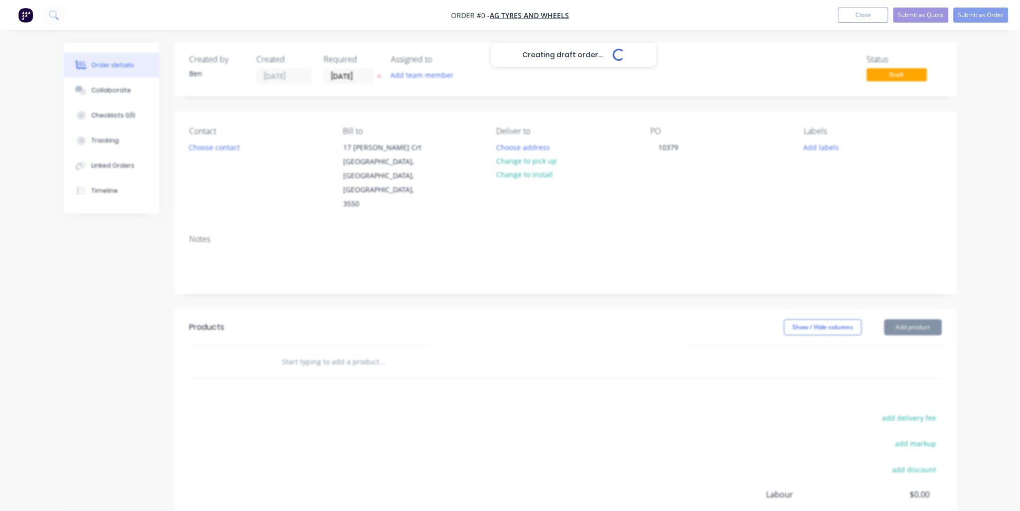
click at [861, 217] on div "Creating draft order... Loading... Order details Collaborate Checklists 0/0 Tra…" at bounding box center [510, 339] width 913 height 592
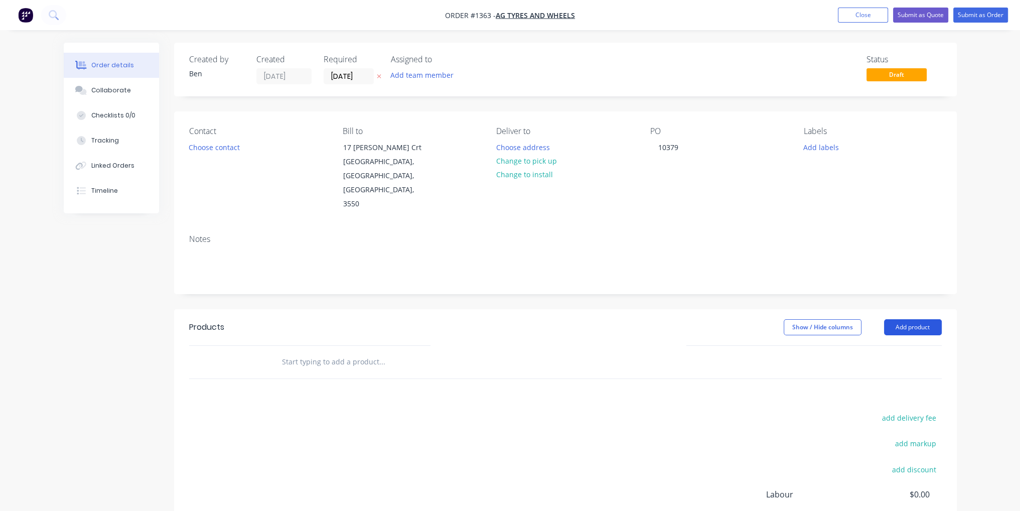
click at [923, 319] on button "Add product" at bounding box center [913, 327] width 58 height 16
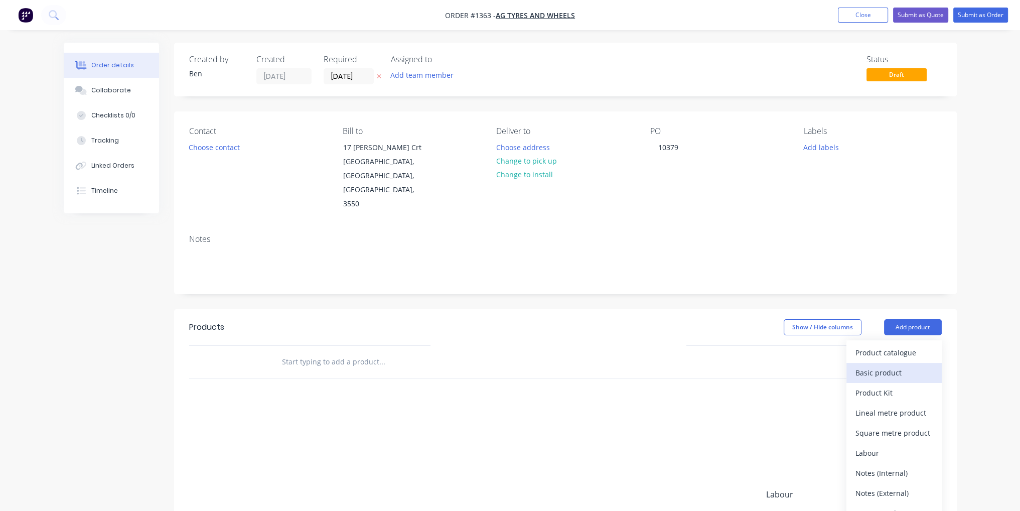
click at [905, 365] on div "Basic product" at bounding box center [893, 372] width 77 height 15
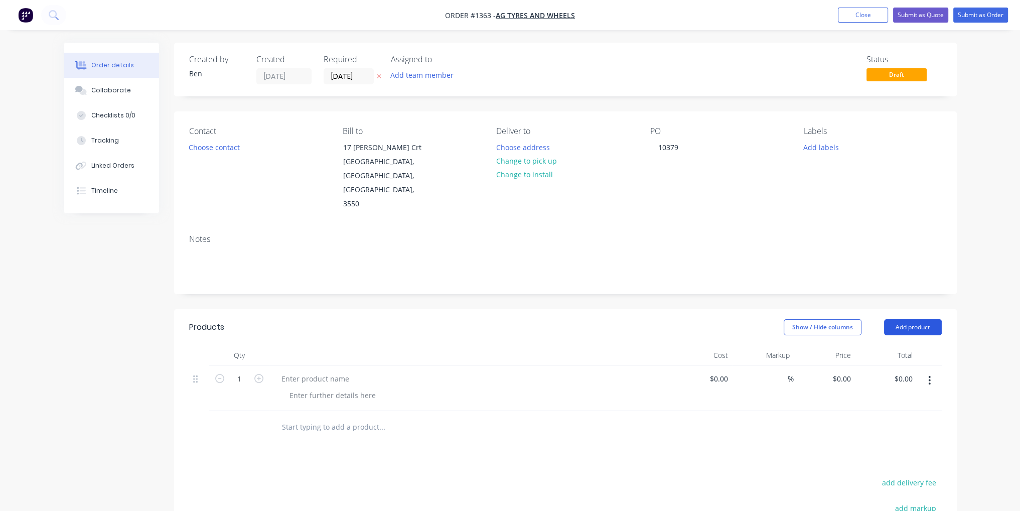
click at [913, 319] on button "Add product" at bounding box center [913, 327] width 58 height 16
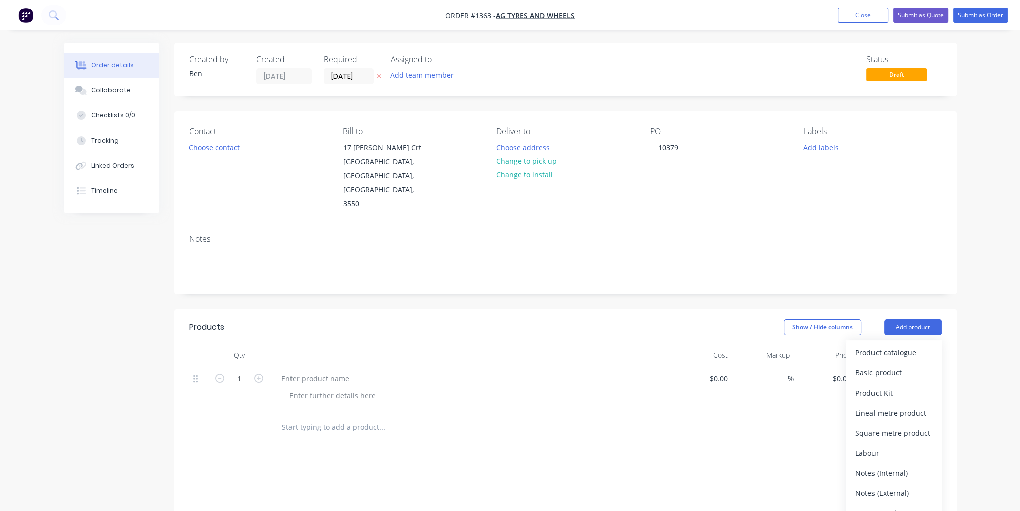
click at [911, 365] on div "Basic product" at bounding box center [893, 372] width 77 height 15
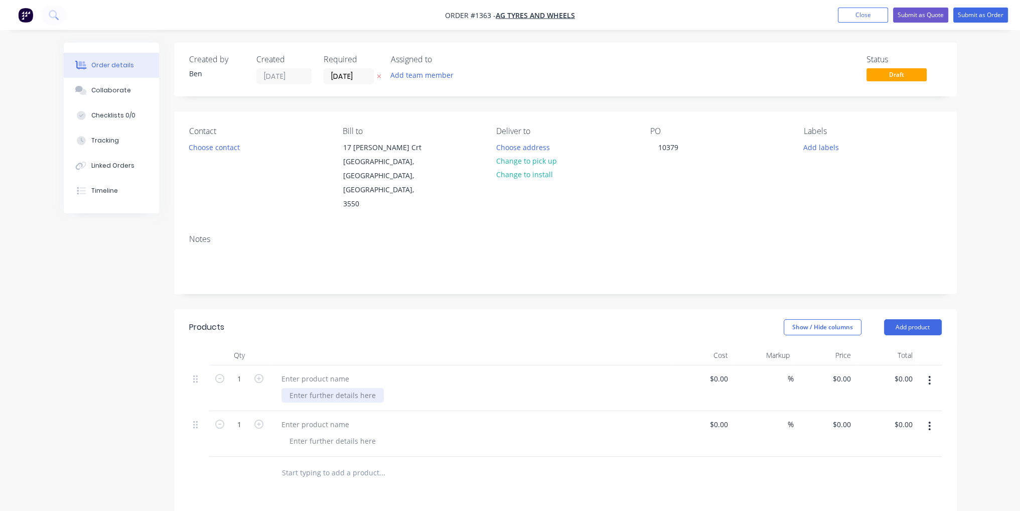
paste div
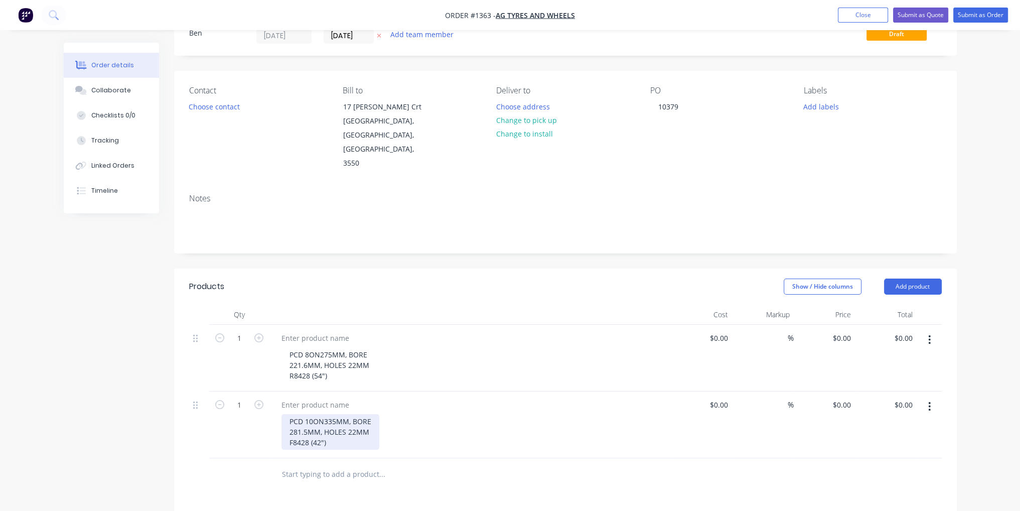
scroll to position [100, 0]
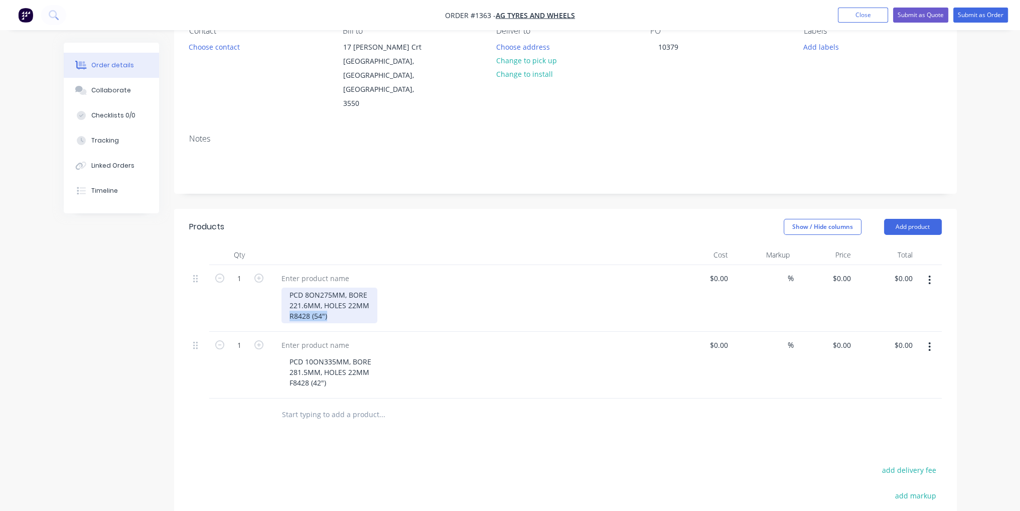
drag, startPoint x: 325, startPoint y: 288, endPoint x: 289, endPoint y: 287, distance: 36.1
click at [289, 287] on div "PCD 8ON275MM, BORE 221.6MM, HOLES 22MM R8428 (54")" at bounding box center [329, 305] width 96 height 36
copy div "R8428 (54")"
click at [307, 271] on div at bounding box center [315, 278] width 84 height 15
paste div
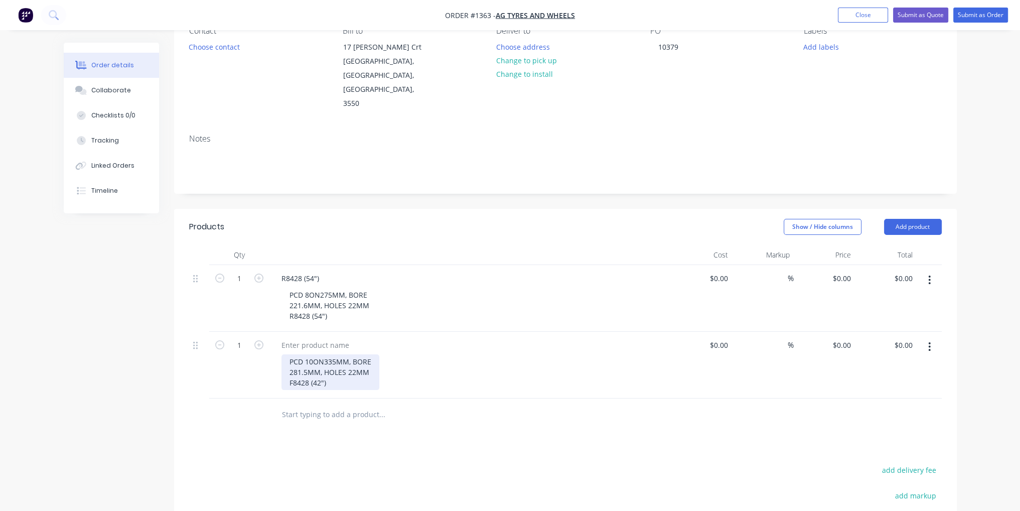
click at [329, 356] on div "PCD 10ON335MM, BORE 281.5MM, HOLES 22MM F8428 (42")" at bounding box center [330, 372] width 98 height 36
drag, startPoint x: 330, startPoint y: 356, endPoint x: 291, endPoint y: 355, distance: 38.6
click at [291, 355] on div "PCD 10ON335MM, BORE 281.5MM, HOLES 22MM F8428 (42")" at bounding box center [330, 372] width 98 height 36
copy div "F8428 (42")"
click at [312, 338] on div at bounding box center [315, 345] width 84 height 15
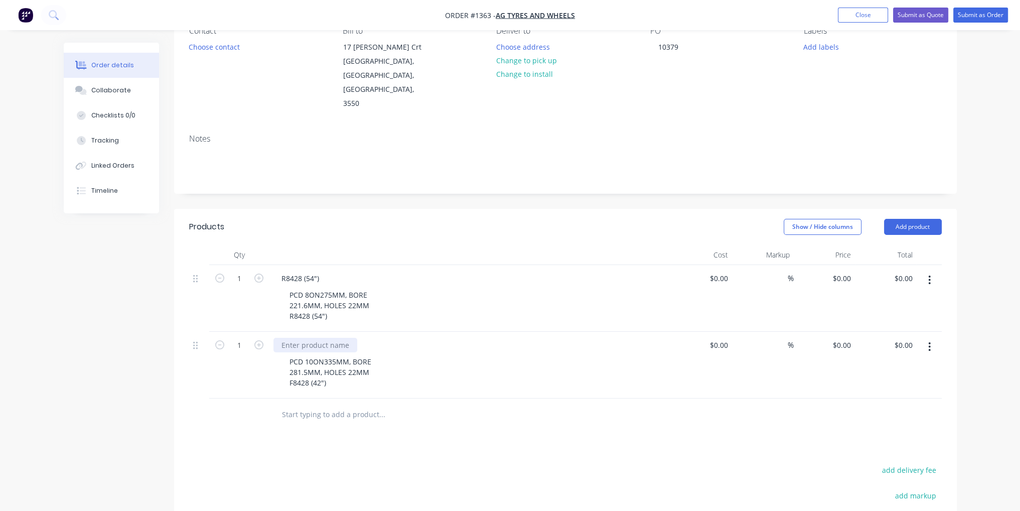
paste div
click at [469, 398] on div at bounding box center [449, 414] width 361 height 33
click at [722, 271] on input at bounding box center [726, 278] width 12 height 15
type input "$82.00"
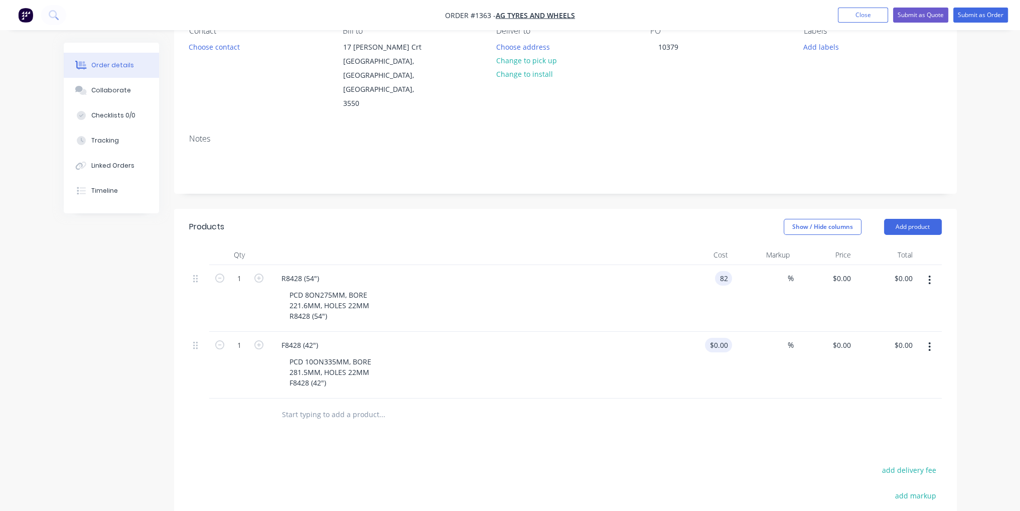
type input "$82.00"
click at [725, 338] on input at bounding box center [726, 345] width 12 height 15
type input "$67.00"
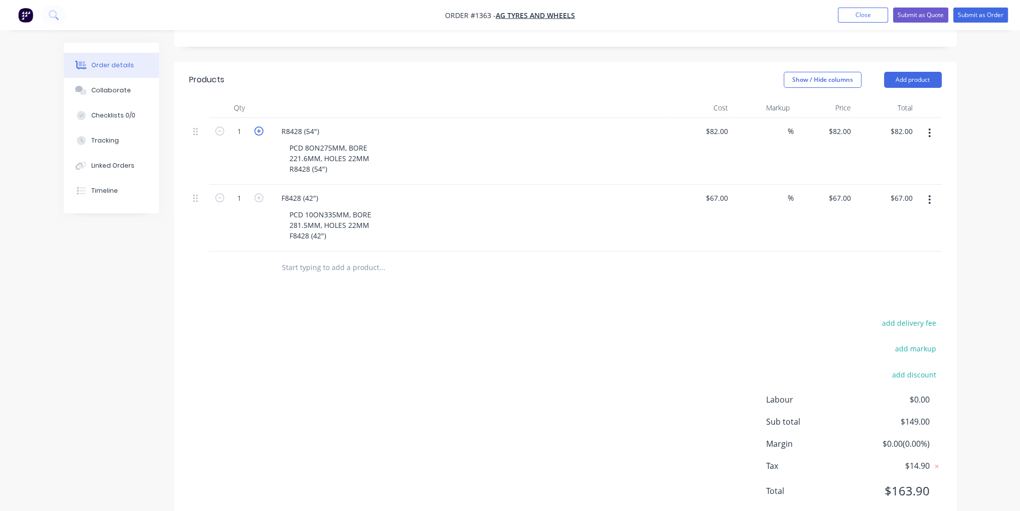
click at [259, 126] on icon "button" at bounding box center [258, 130] width 9 height 9
type input "2"
type input "$164.00"
click at [261, 193] on icon "button" at bounding box center [258, 197] width 9 height 9
type input "2"
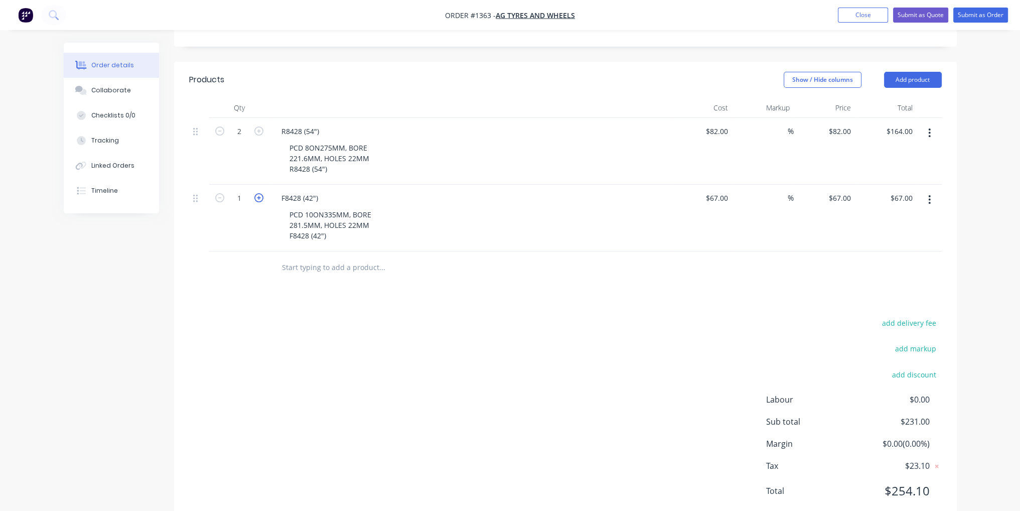
type input "$134.00"
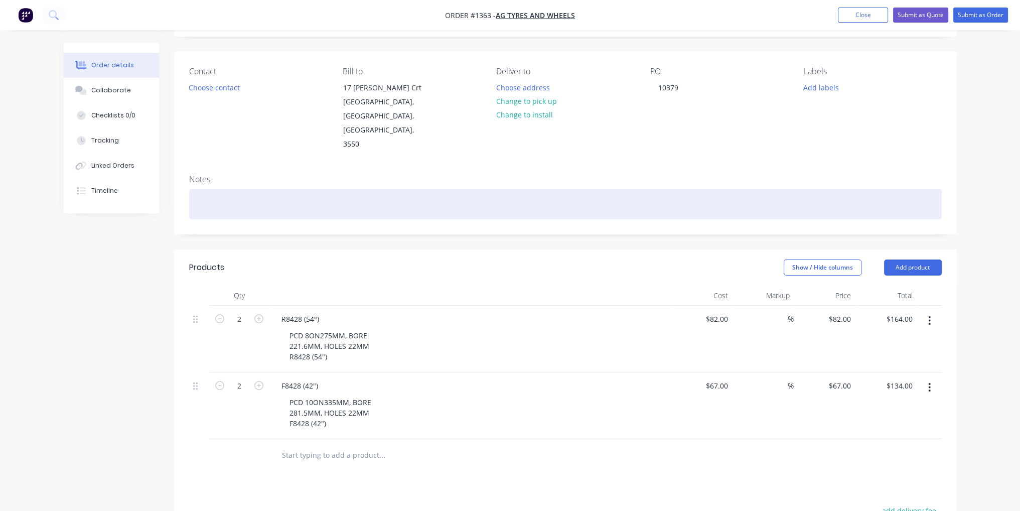
scroll to position [0, 0]
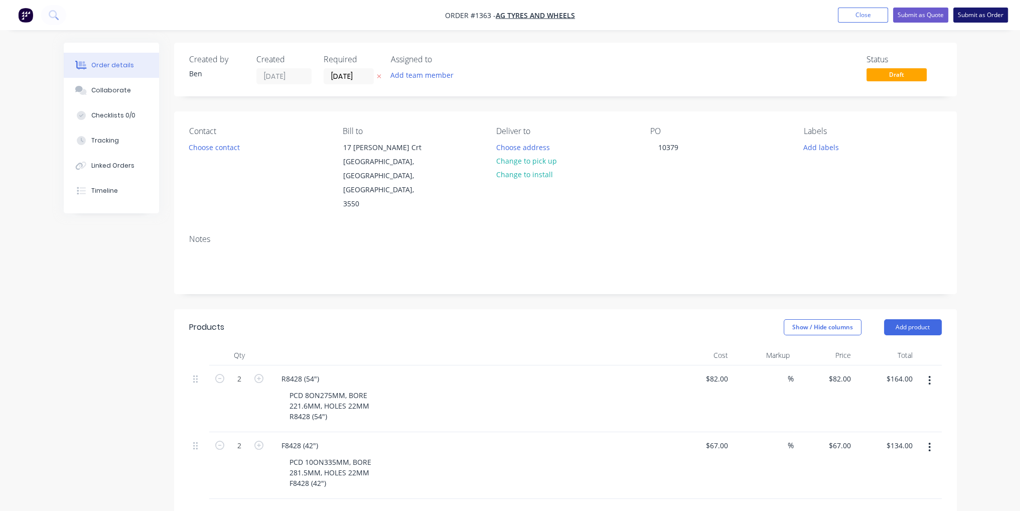
click at [987, 19] on button "Submit as Order" at bounding box center [980, 15] width 55 height 15
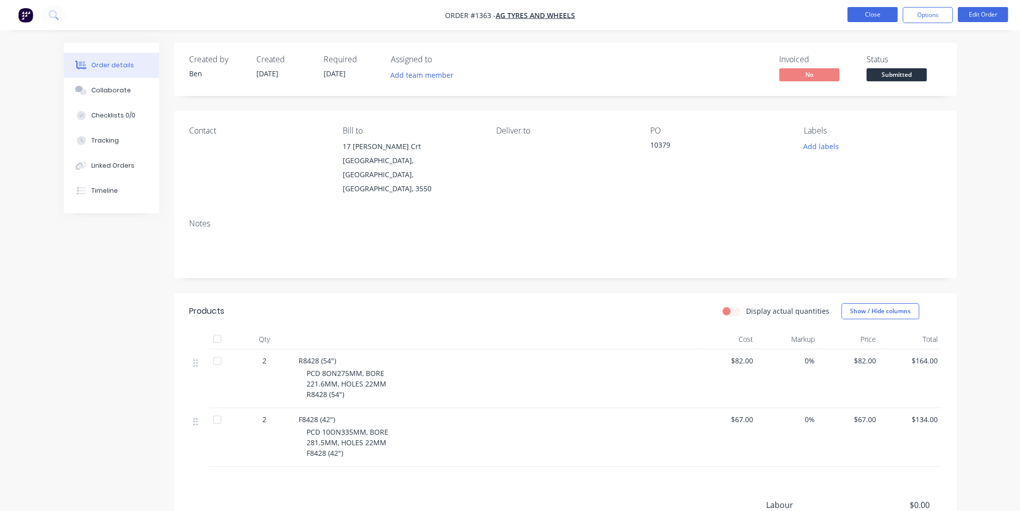
click at [879, 16] on button "Close" at bounding box center [872, 14] width 50 height 15
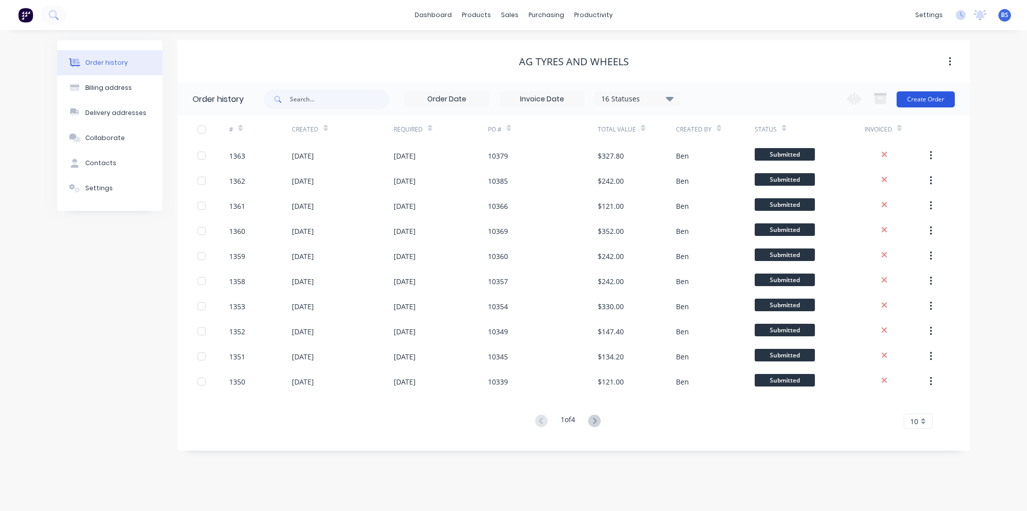
click at [930, 99] on button "Create Order" at bounding box center [926, 99] width 58 height 16
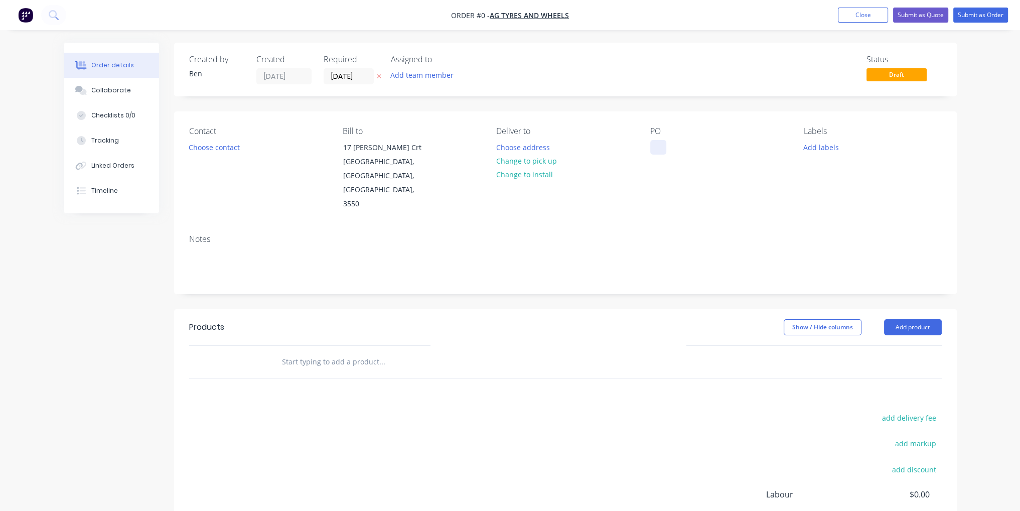
click at [662, 147] on div at bounding box center [658, 147] width 16 height 15
click at [593, 344] on div "Order details Collaborate Checklists 0/0 Tracking Linked Orders Timeline Order …" at bounding box center [510, 339] width 913 height 592
click at [905, 319] on button "Add product" at bounding box center [913, 327] width 58 height 16
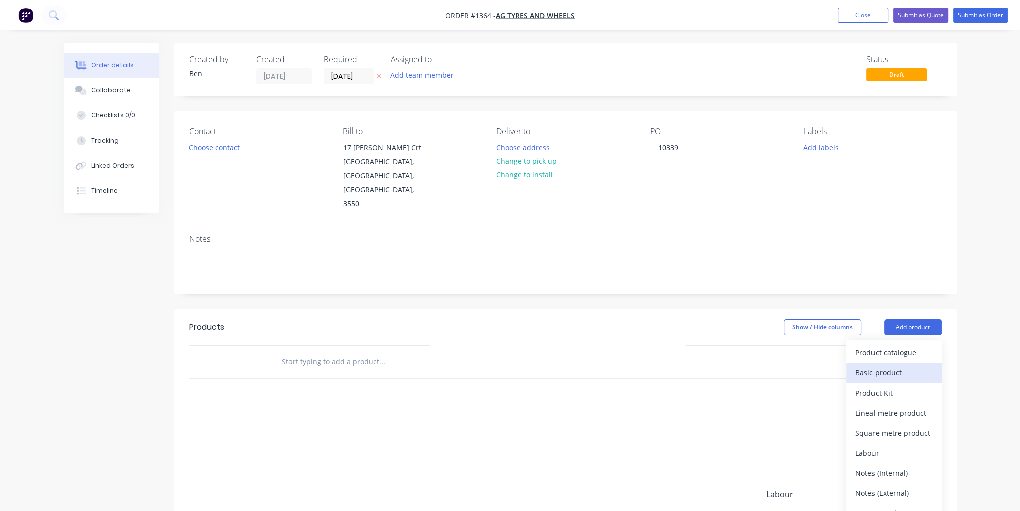
click at [918, 365] on div "Basic product" at bounding box center [893, 372] width 77 height 15
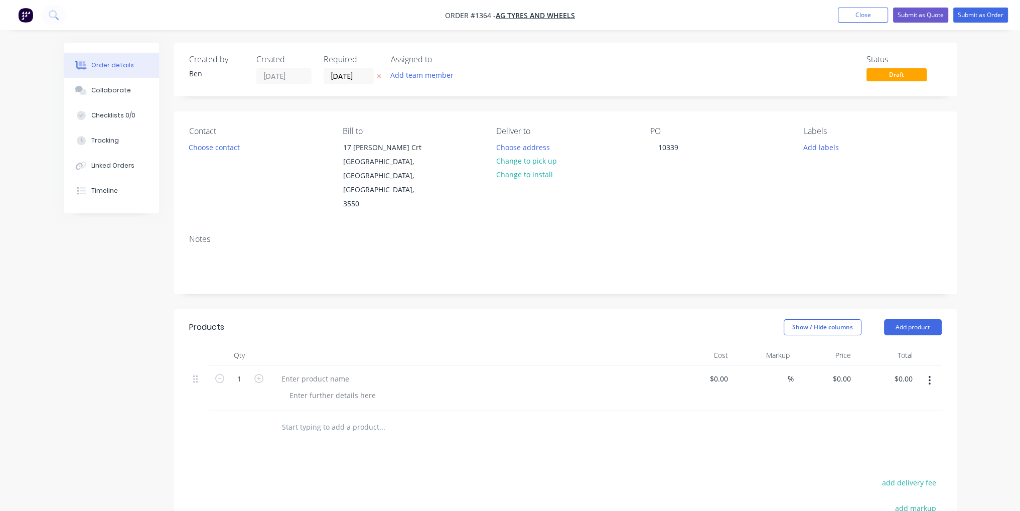
click at [905, 309] on header "Products Show / Hide columns Add product" at bounding box center [565, 327] width 782 height 36
click at [912, 319] on button "Add product" at bounding box center [913, 327] width 58 height 16
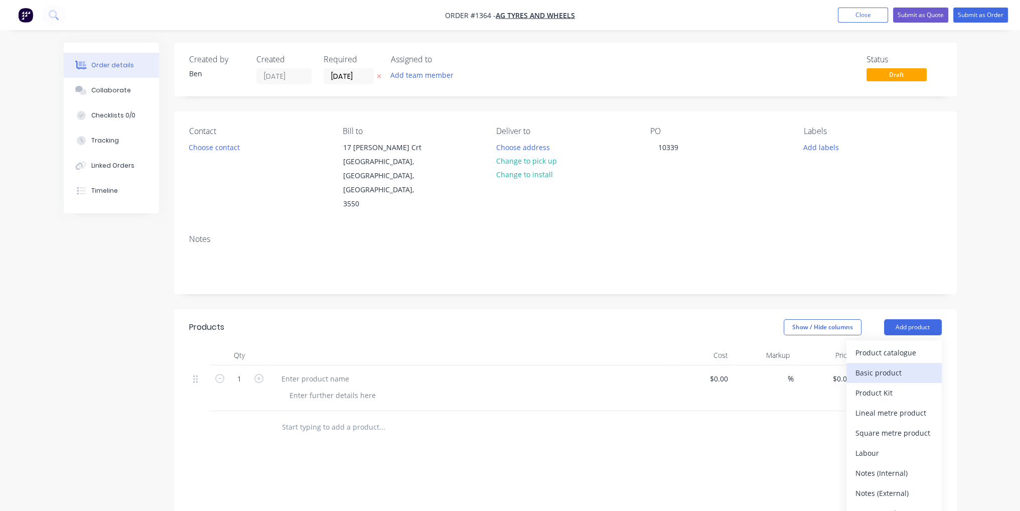
drag, startPoint x: 911, startPoint y: 346, endPoint x: 826, endPoint y: 378, distance: 90.8
click at [911, 365] on div "Basic product" at bounding box center [893, 372] width 77 height 15
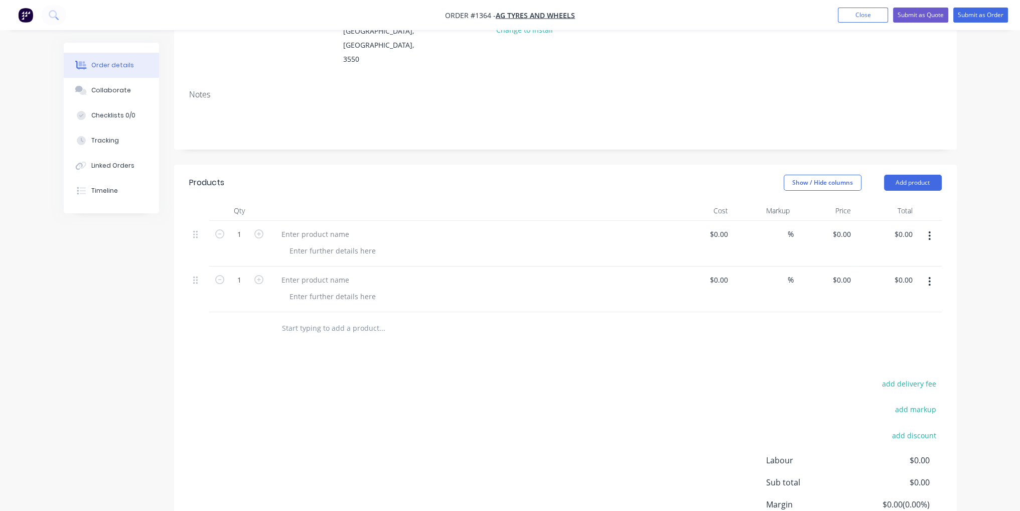
scroll to position [201, 0]
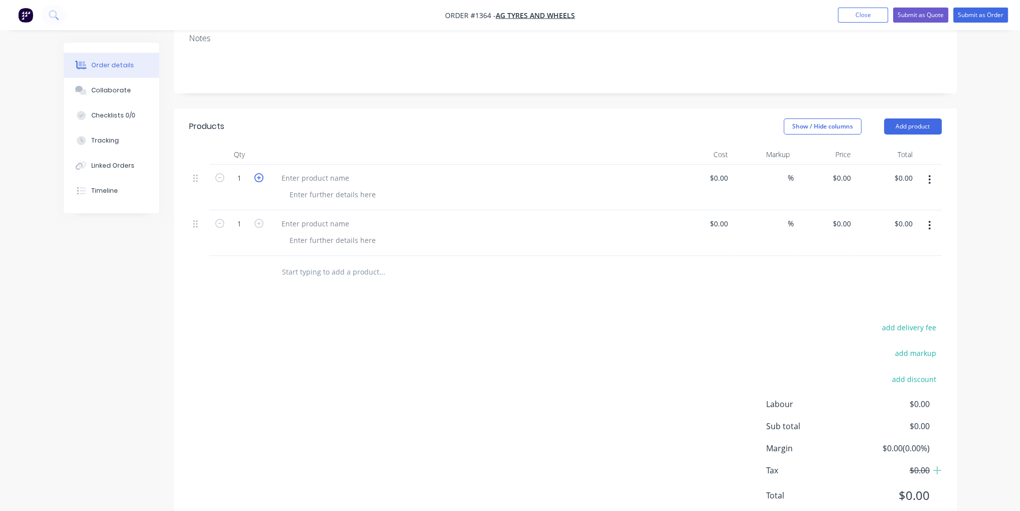
click at [257, 173] on icon "button" at bounding box center [258, 177] width 9 height 9
type input "2"
click at [259, 219] on icon "button" at bounding box center [258, 223] width 9 height 9
type input "2"
click at [311, 187] on div at bounding box center [332, 194] width 102 height 15
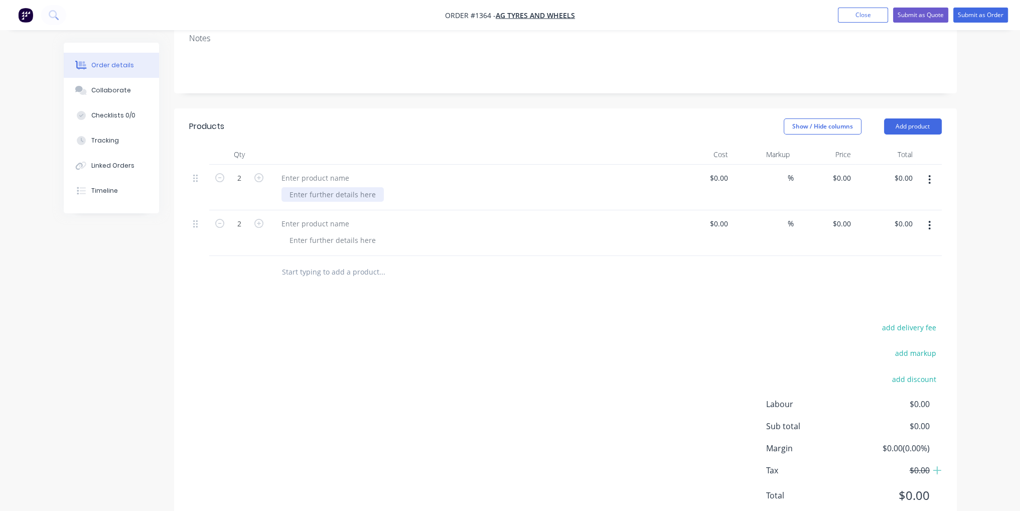
paste div
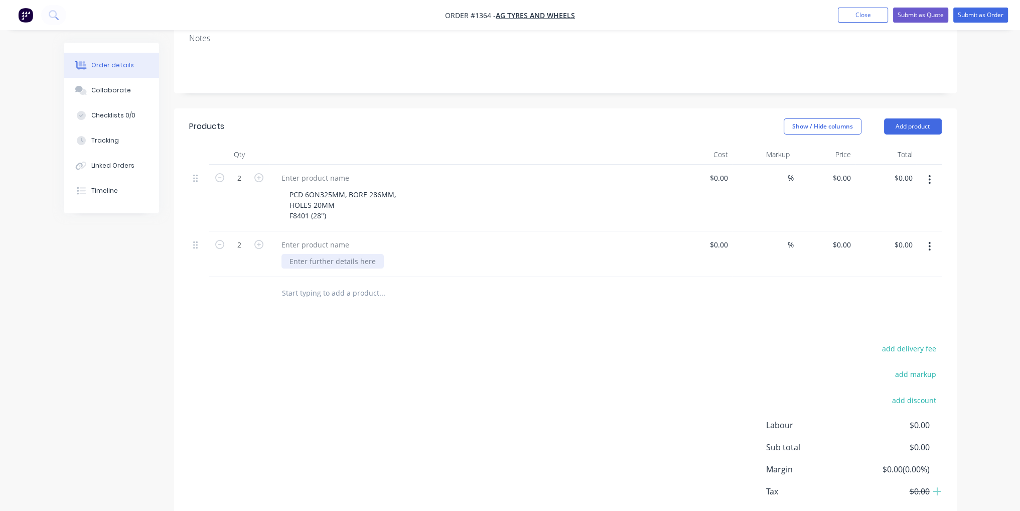
paste div
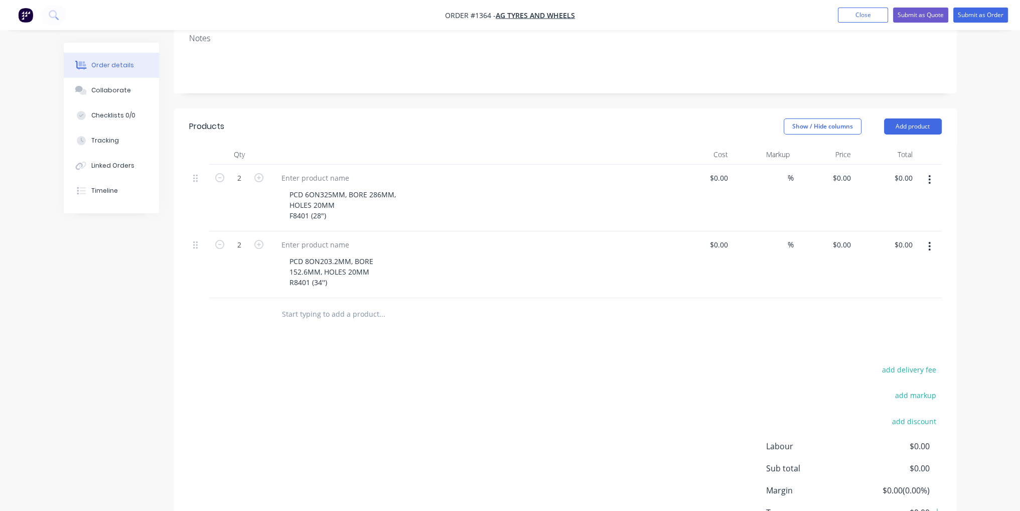
click at [465, 304] on input "text" at bounding box center [381, 314] width 201 height 20
drag, startPoint x: 325, startPoint y: 185, endPoint x: 294, endPoint y: 185, distance: 31.1
click at [289, 187] on div "PCD 6ON325MM, BORE 286MM, HOLES 20MM F8401 (28")" at bounding box center [342, 205] width 122 height 36
copy div "F8401 (28")"
click at [308, 171] on div at bounding box center [315, 178] width 84 height 15
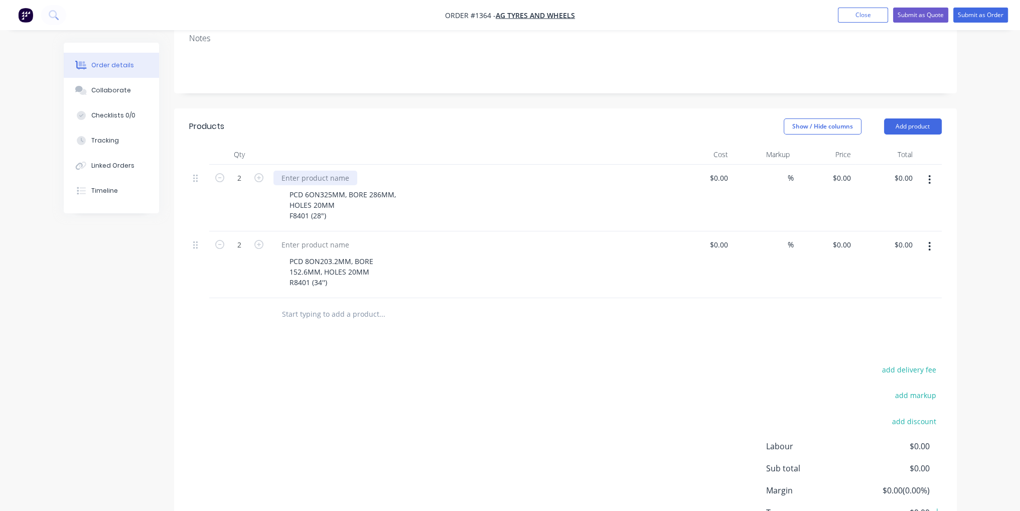
paste div
click at [335, 264] on div "PCD 8ON203.2MM, BORE 152.6MM, HOLES 20MM R8401 (34'')" at bounding box center [469, 264] width 401 height 67
click at [328, 255] on div "PCD 8ON203.2MM, BORE 152.6MM, HOLES 20MM R8401 (34'')" at bounding box center [331, 272] width 100 height 36
drag, startPoint x: 329, startPoint y: 255, endPoint x: 293, endPoint y: 255, distance: 35.6
click at [287, 255] on div "PCD 8ON203.2MM, BORE 152.6MM, HOLES 20MM R8401 (34'')" at bounding box center [331, 272] width 100 height 36
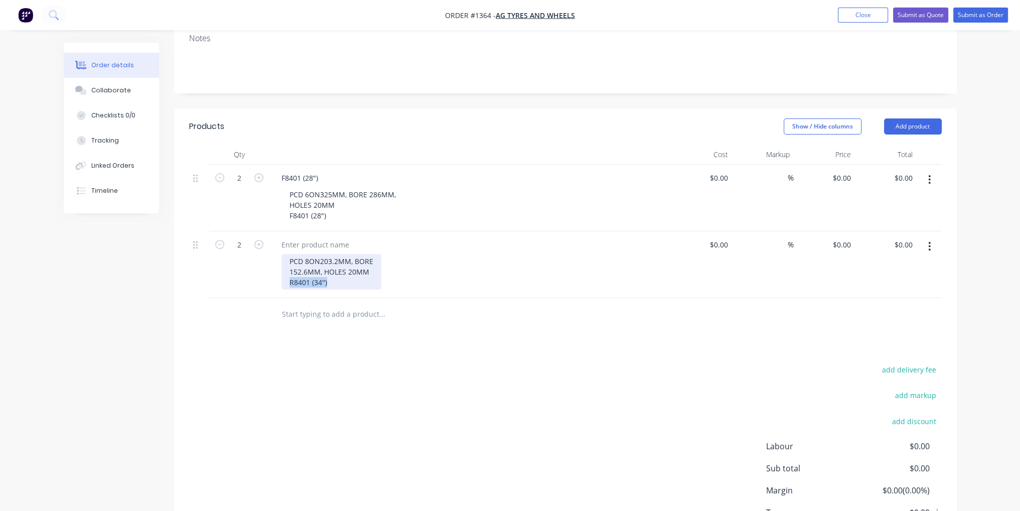
copy div "R8401 (34'')"
click at [301, 237] on div at bounding box center [315, 244] width 84 height 15
paste div
click at [712, 165] on div "$0.00" at bounding box center [702, 198] width 62 height 67
type input "$2.00"
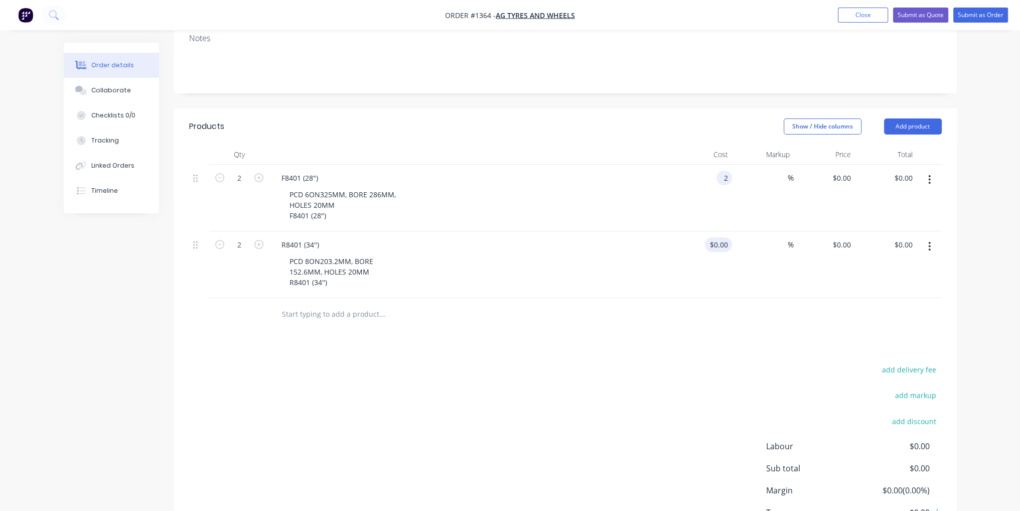
type input "$2.00"
type input "$4.00"
click at [725, 237] on input at bounding box center [720, 244] width 23 height 15
type input "$2.00"
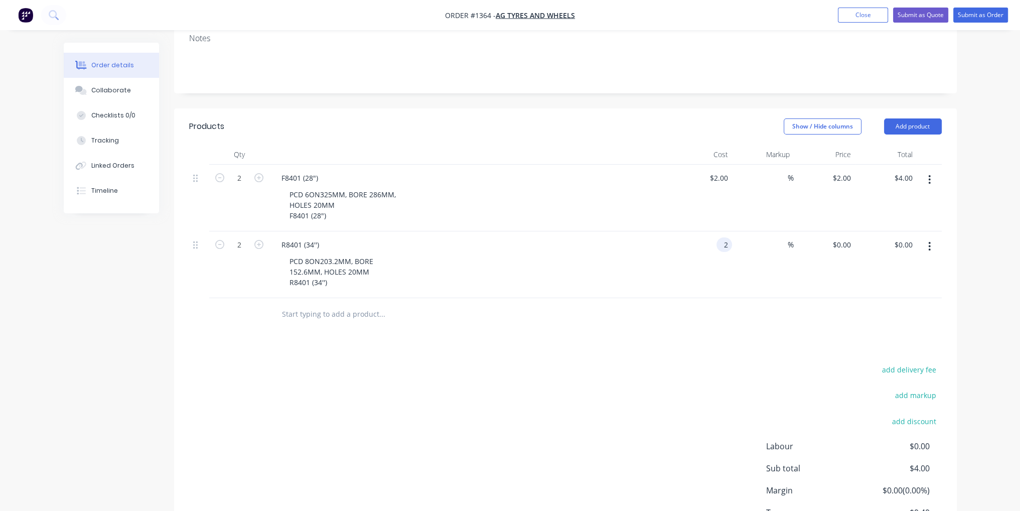
type input "$4.00"
click at [774, 309] on div "Products Show / Hide columns Add product Qty Cost Markup Price Total 2 F8401 (2…" at bounding box center [565, 339] width 782 height 463
click at [727, 171] on input "2" at bounding box center [720, 178] width 23 height 15
type input "$55.00"
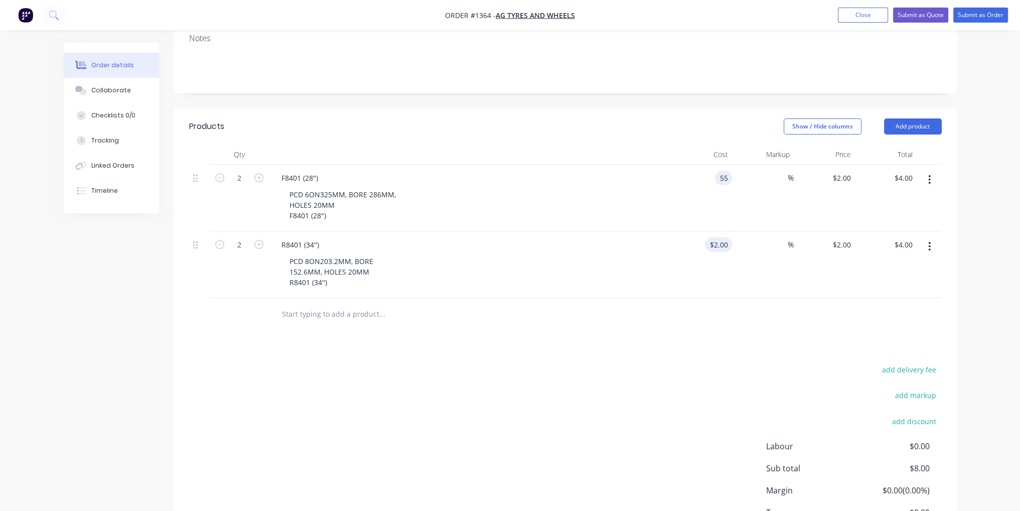
type input "$110.00"
click at [727, 237] on input "2" at bounding box center [720, 244] width 23 height 15
type input "$55.00"
type input "$110.00"
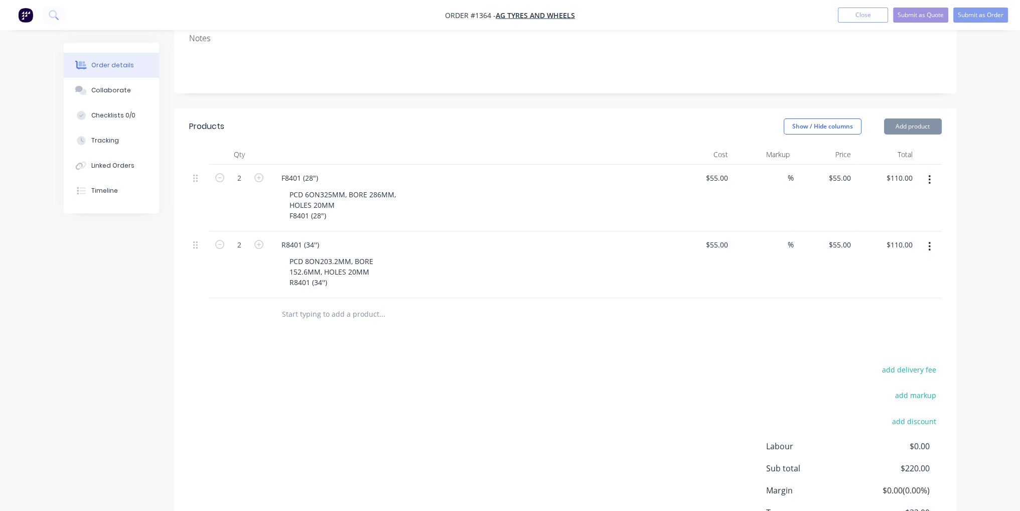
click at [741, 298] on div at bounding box center [565, 314] width 752 height 33
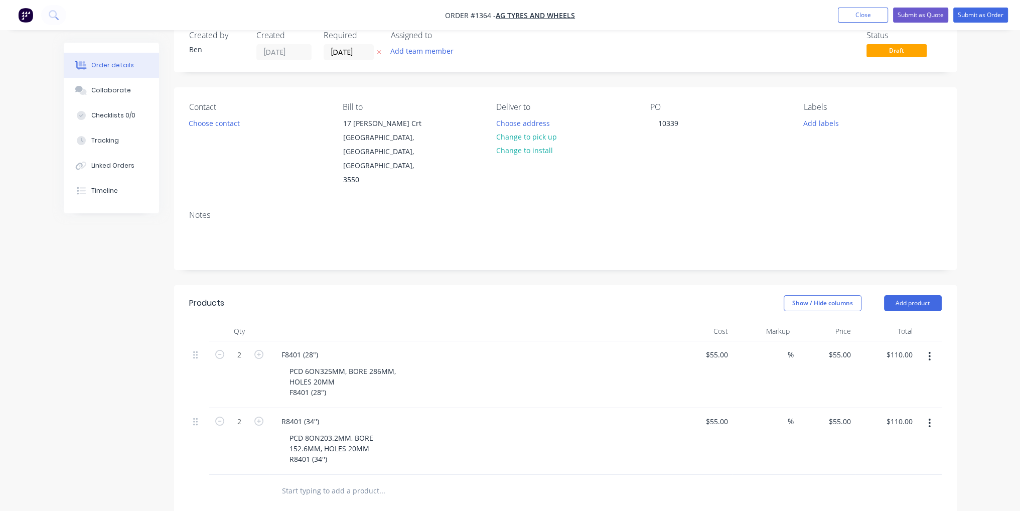
scroll to position [0, 0]
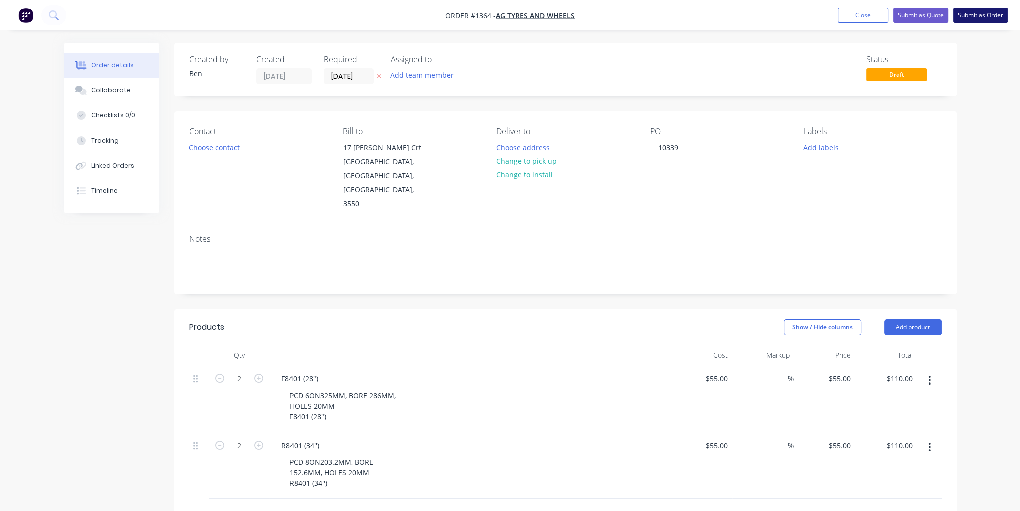
click at [987, 18] on button "Submit as Order" at bounding box center [980, 15] width 55 height 15
